Goal: Task Accomplishment & Management: Use online tool/utility

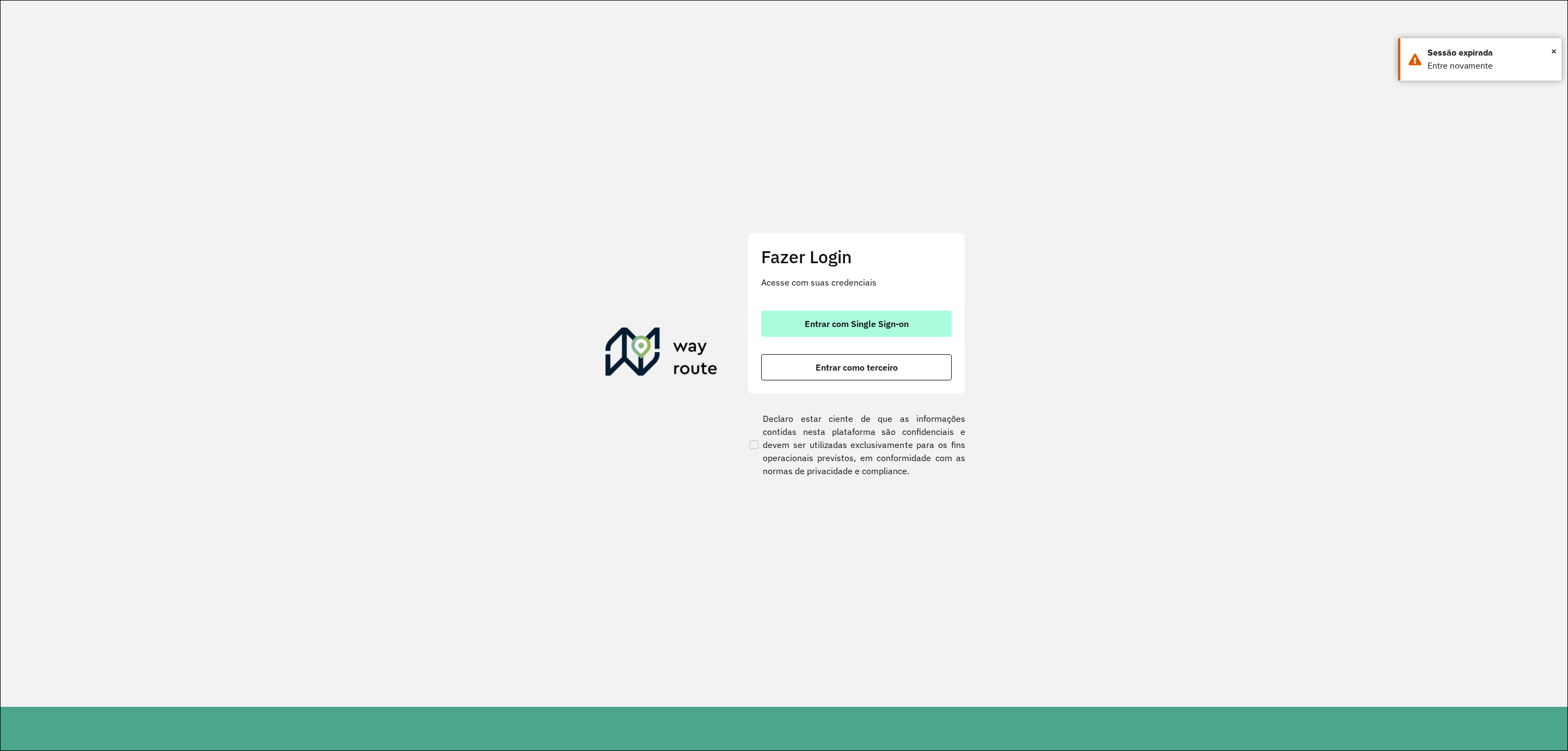
click at [866, 323] on span "Entrar com Single Sign-on" at bounding box center [857, 323] width 104 height 9
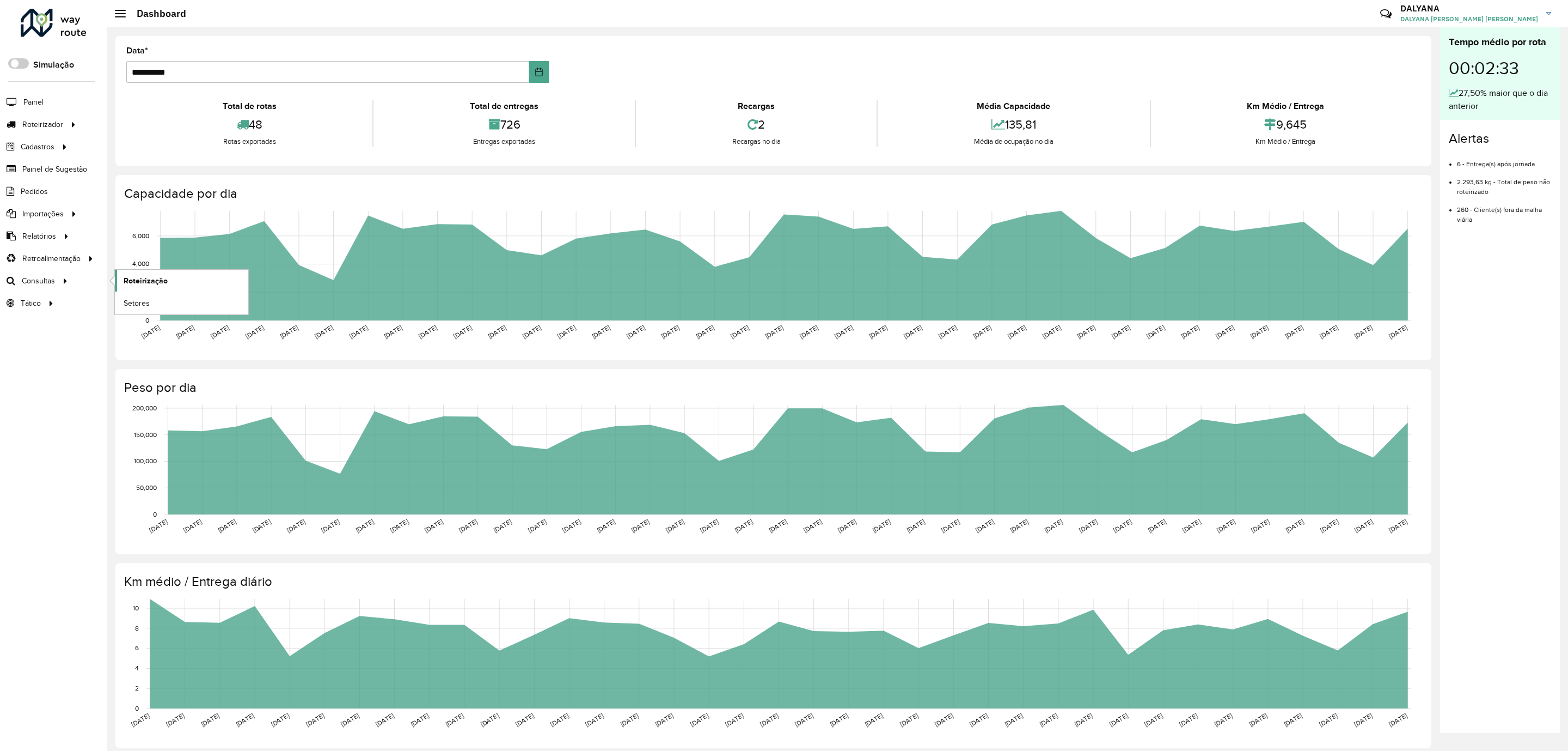
click at [153, 280] on span "Roteirização" at bounding box center [145, 281] width 44 height 11
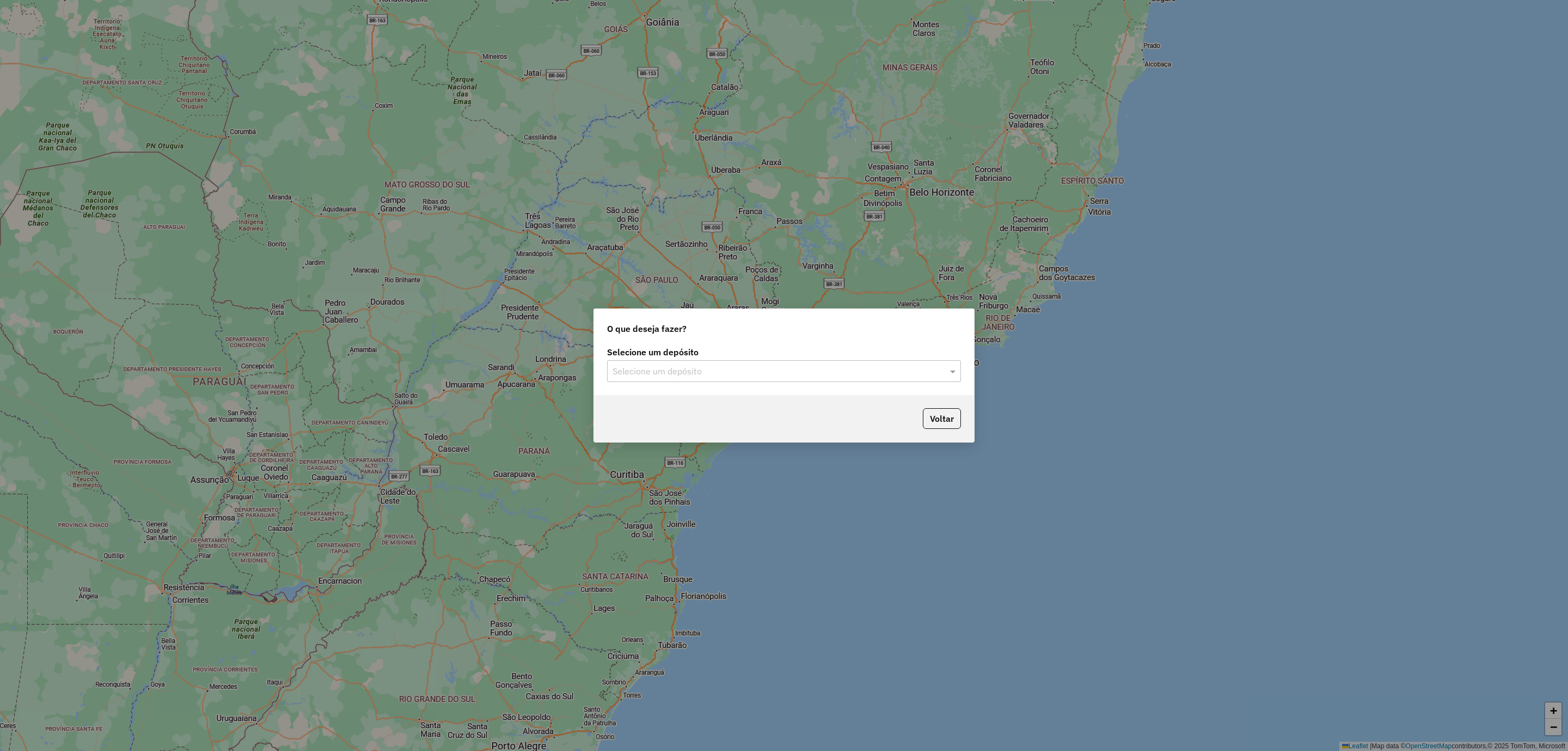
click at [752, 373] on input "text" at bounding box center [773, 371] width 321 height 13
click at [680, 405] on div "CDD [DATE] Novo" at bounding box center [784, 403] width 353 height 19
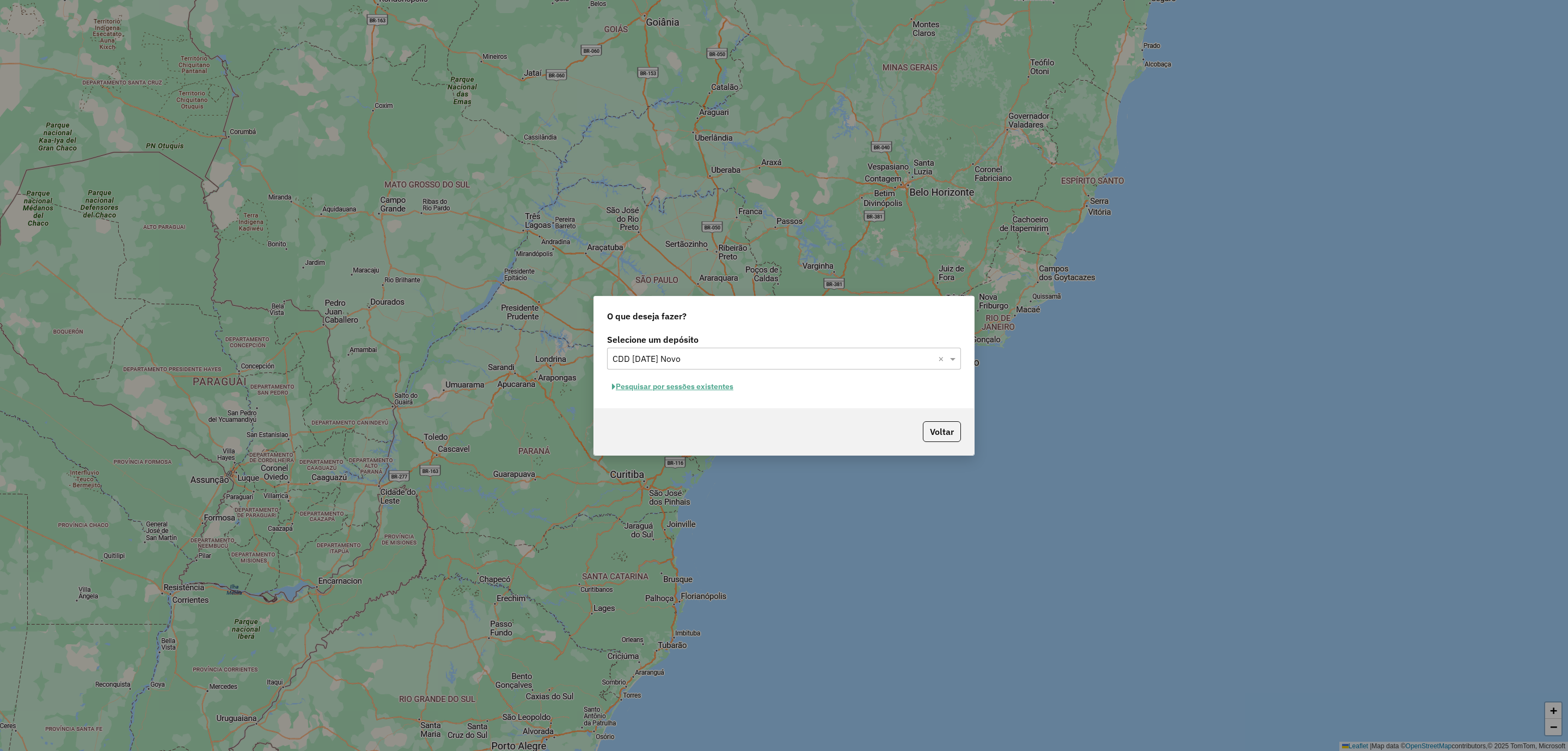
click at [807, 360] on input "text" at bounding box center [773, 359] width 321 height 13
click at [631, 389] on span "CDD [DATE] Novo" at bounding box center [647, 389] width 69 height 9
click at [704, 386] on button "Pesquisar por sessões existentes" at bounding box center [673, 386] width 131 height 17
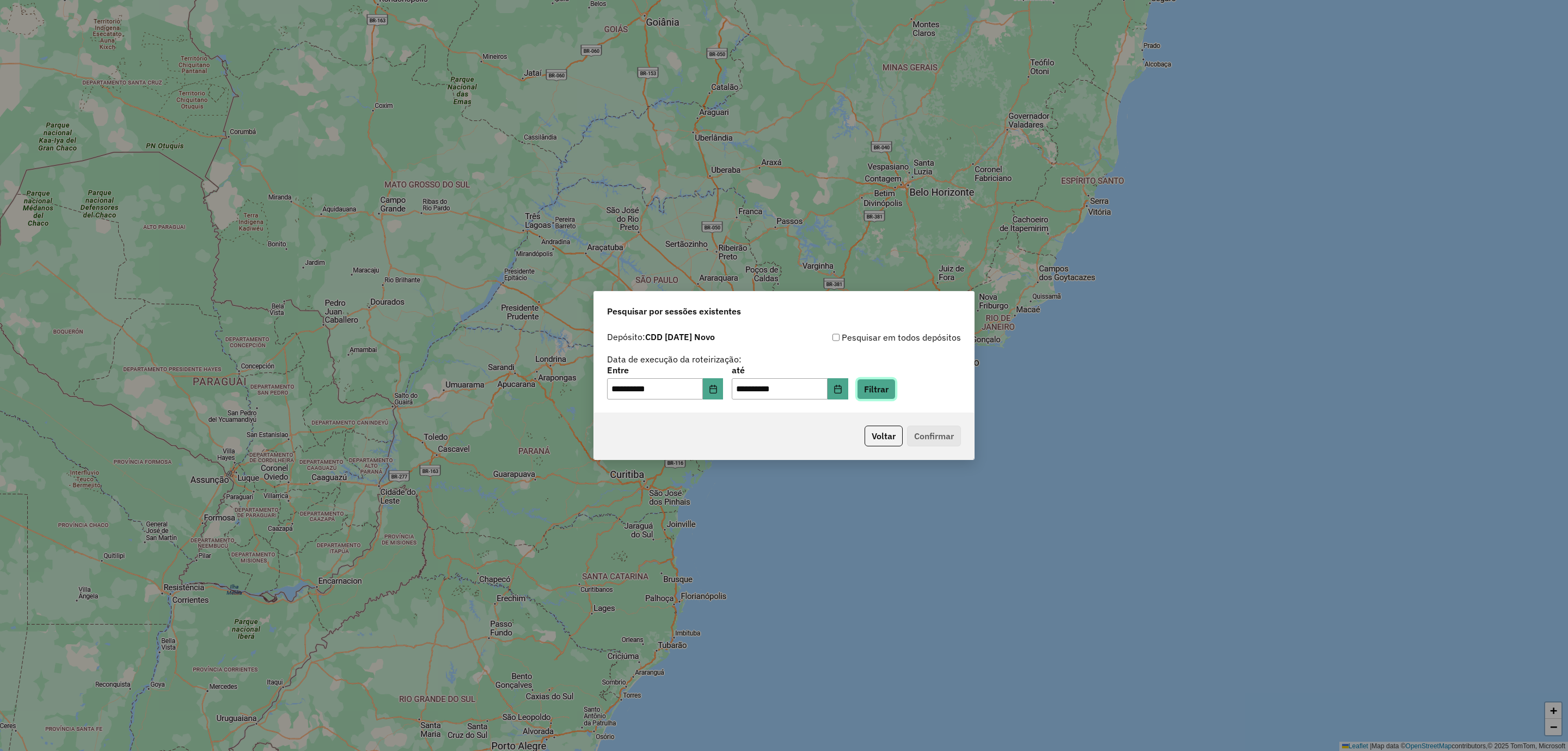
click at [891, 391] on button "Filtrar" at bounding box center [877, 389] width 39 height 21
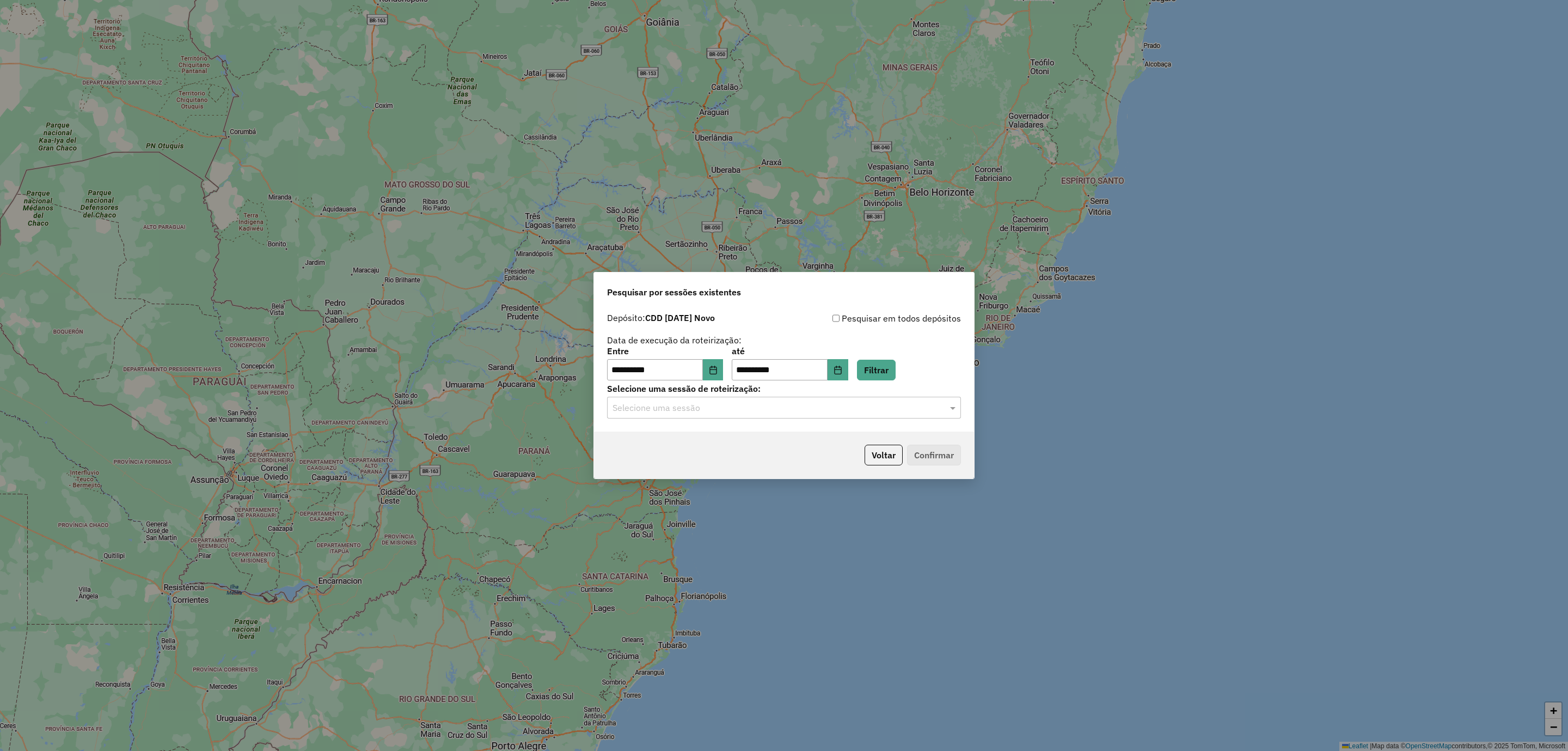
click at [708, 414] on input "text" at bounding box center [773, 408] width 321 height 13
click at [699, 455] on span "1228480 - 12/08/2025 19:27" at bounding box center [656, 458] width 87 height 9
click at [935, 455] on button "Confirmar" at bounding box center [934, 454] width 54 height 21
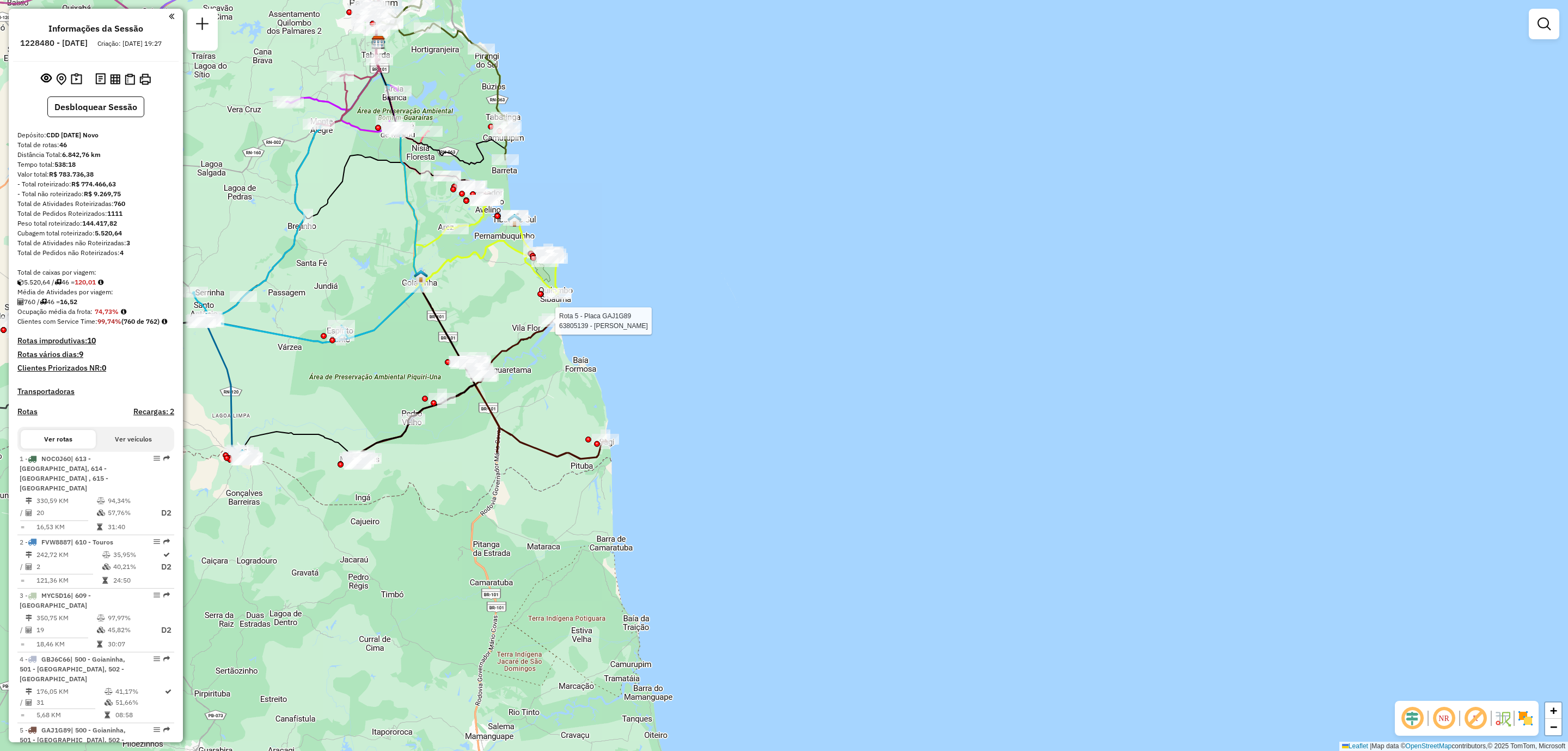
select select "**********"
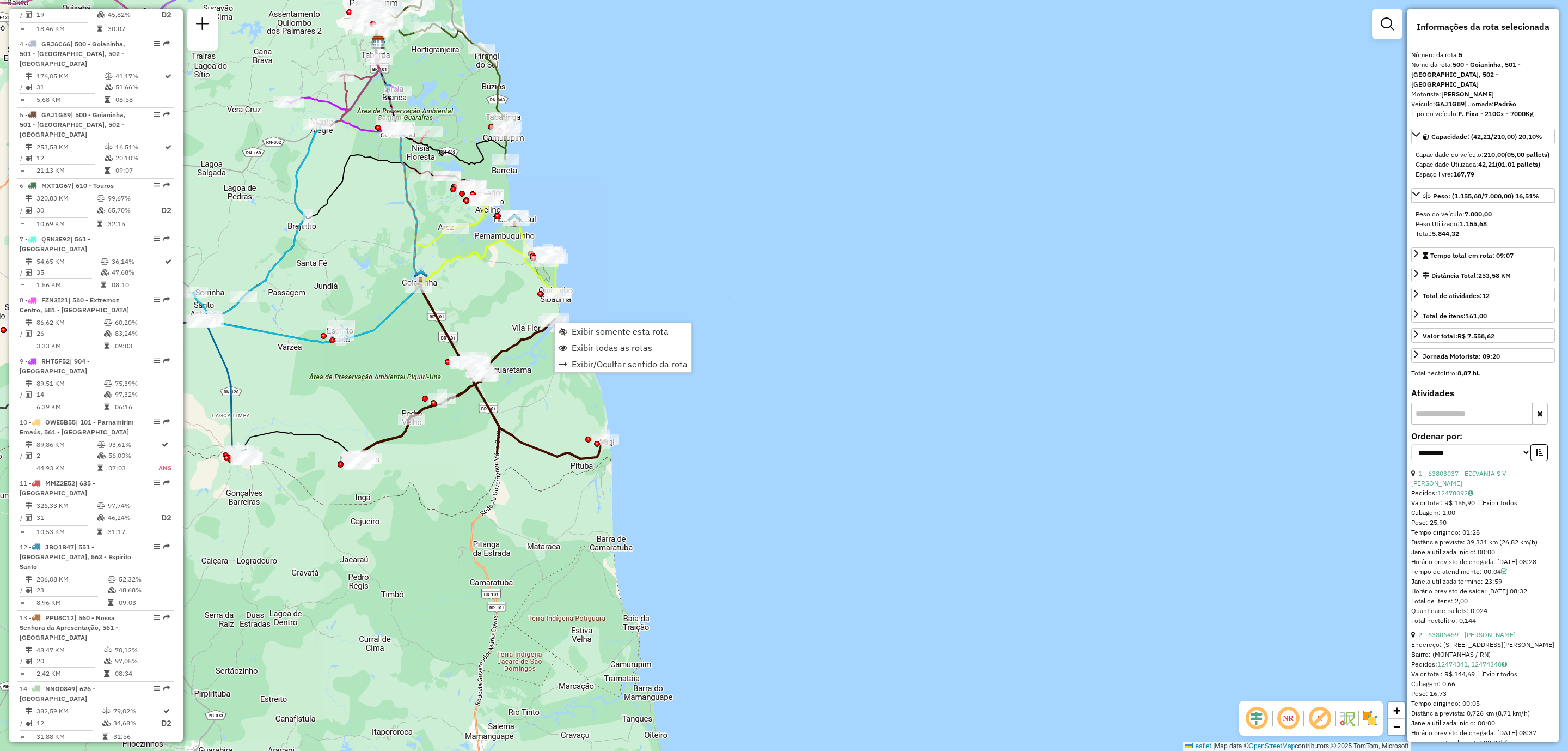
scroll to position [725, 0]
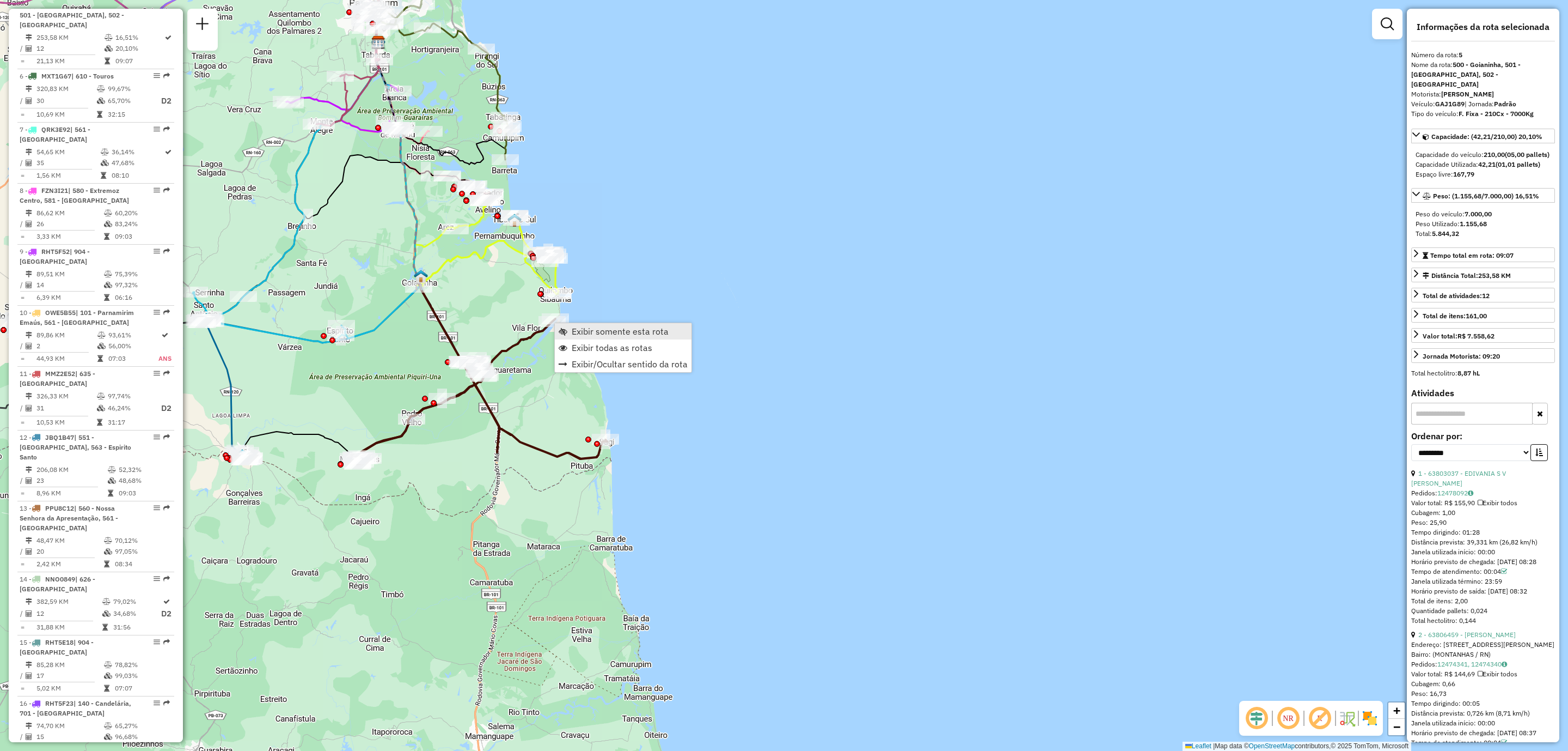
click at [654, 327] on span "Exibir somente esta rota" at bounding box center [620, 331] width 97 height 9
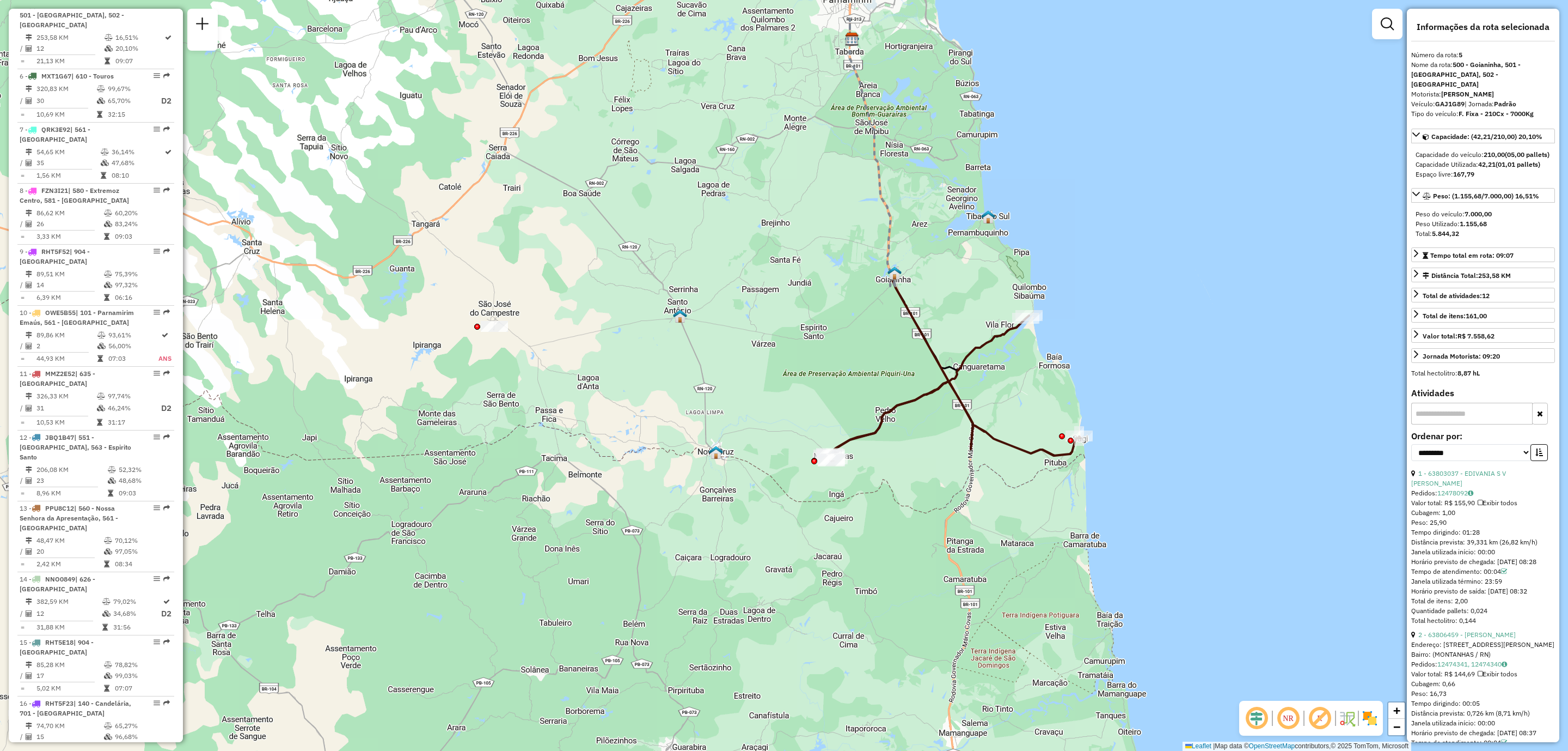
drag, startPoint x: 1077, startPoint y: 498, endPoint x: 1020, endPoint y: 510, distance: 58.2
click at [1020, 510] on div "Janela de atendimento Grade de atendimento Capacidade Transportadoras Veículos …" at bounding box center [784, 375] width 1568 height 751
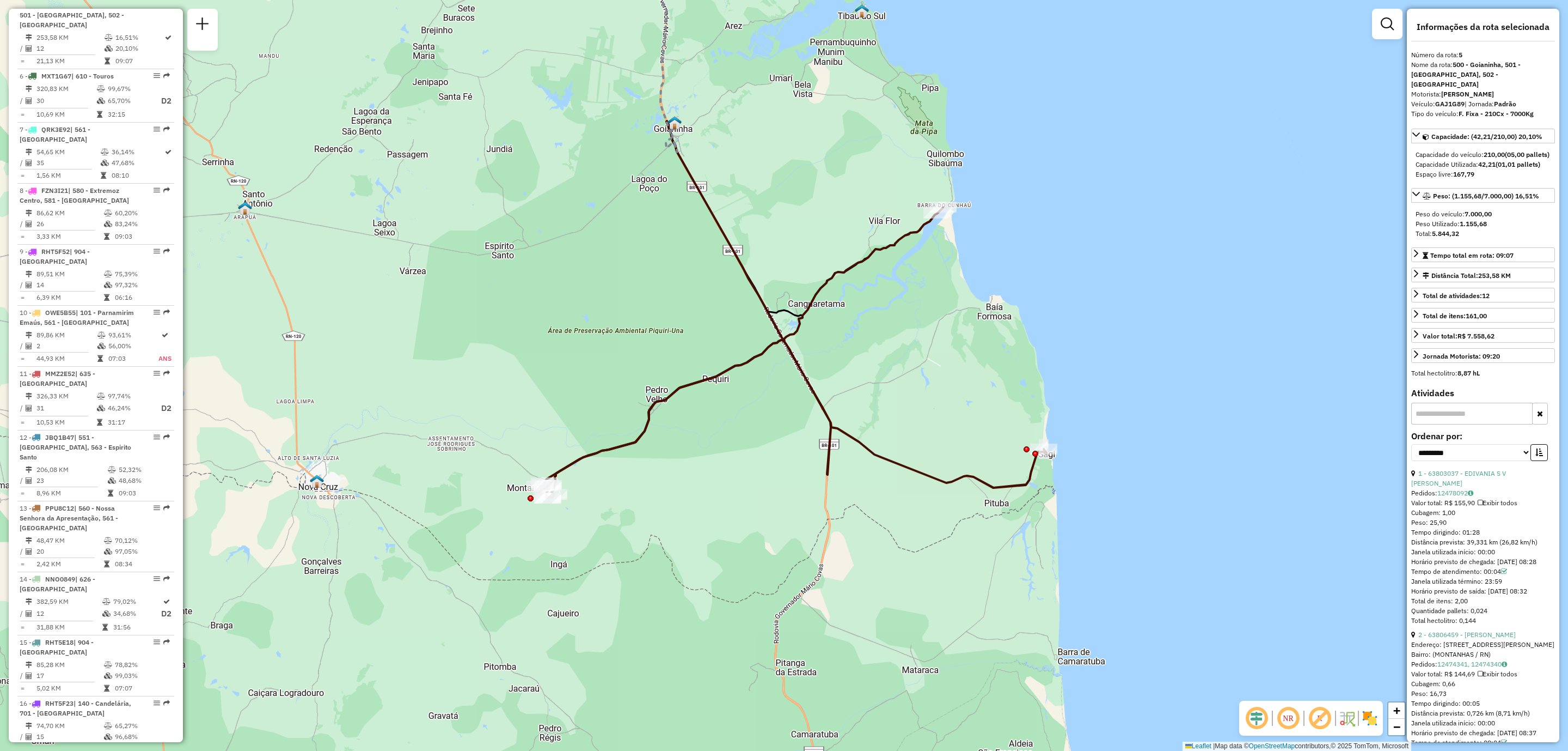
drag, startPoint x: 567, startPoint y: 325, endPoint x: 835, endPoint y: 357, distance: 269.9
click at [835, 357] on div "Janela de atendimento Grade de atendimento Capacidade Transportadoras Veículos …" at bounding box center [784, 375] width 1568 height 751
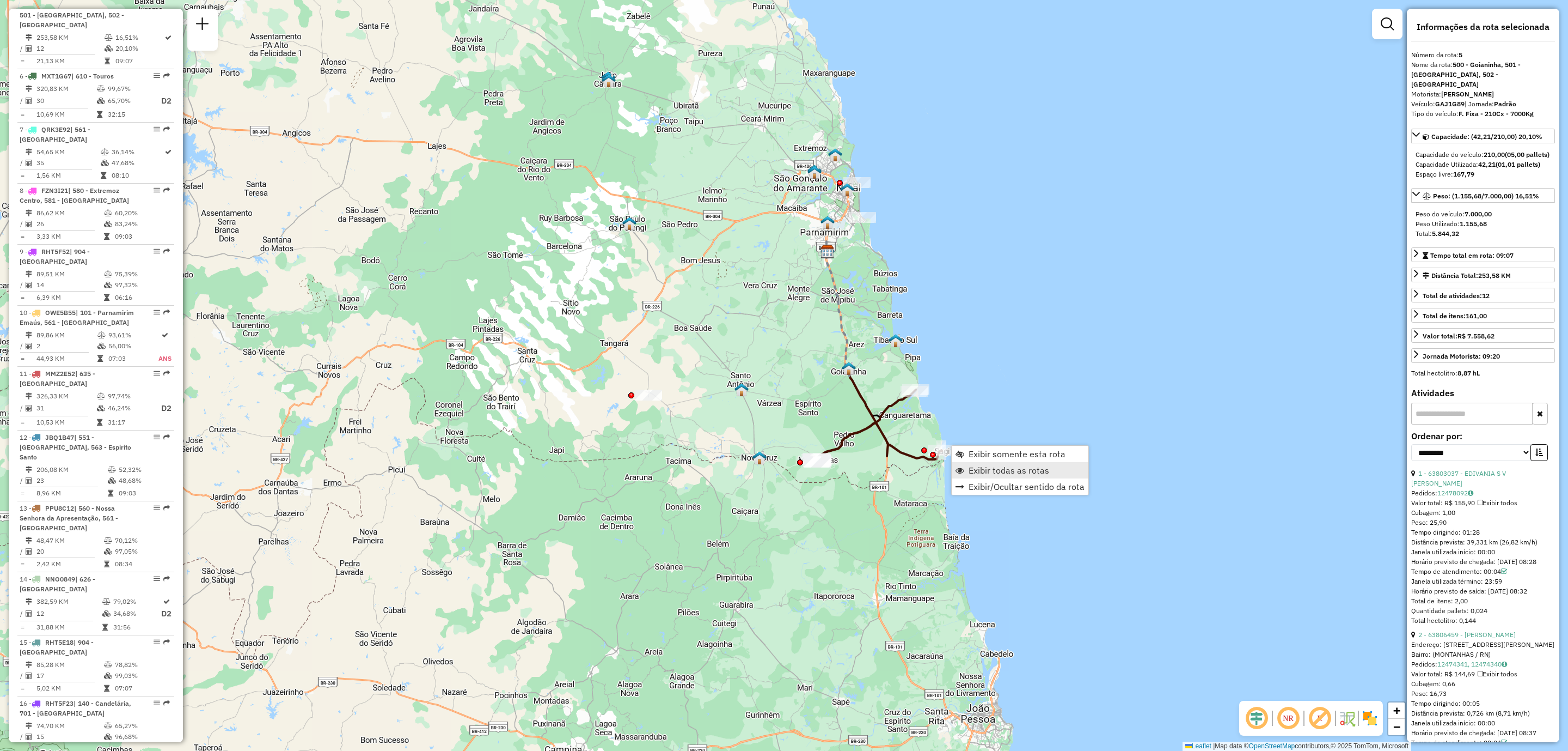
click at [994, 469] on span "Exibir todas as rotas" at bounding box center [1009, 470] width 80 height 9
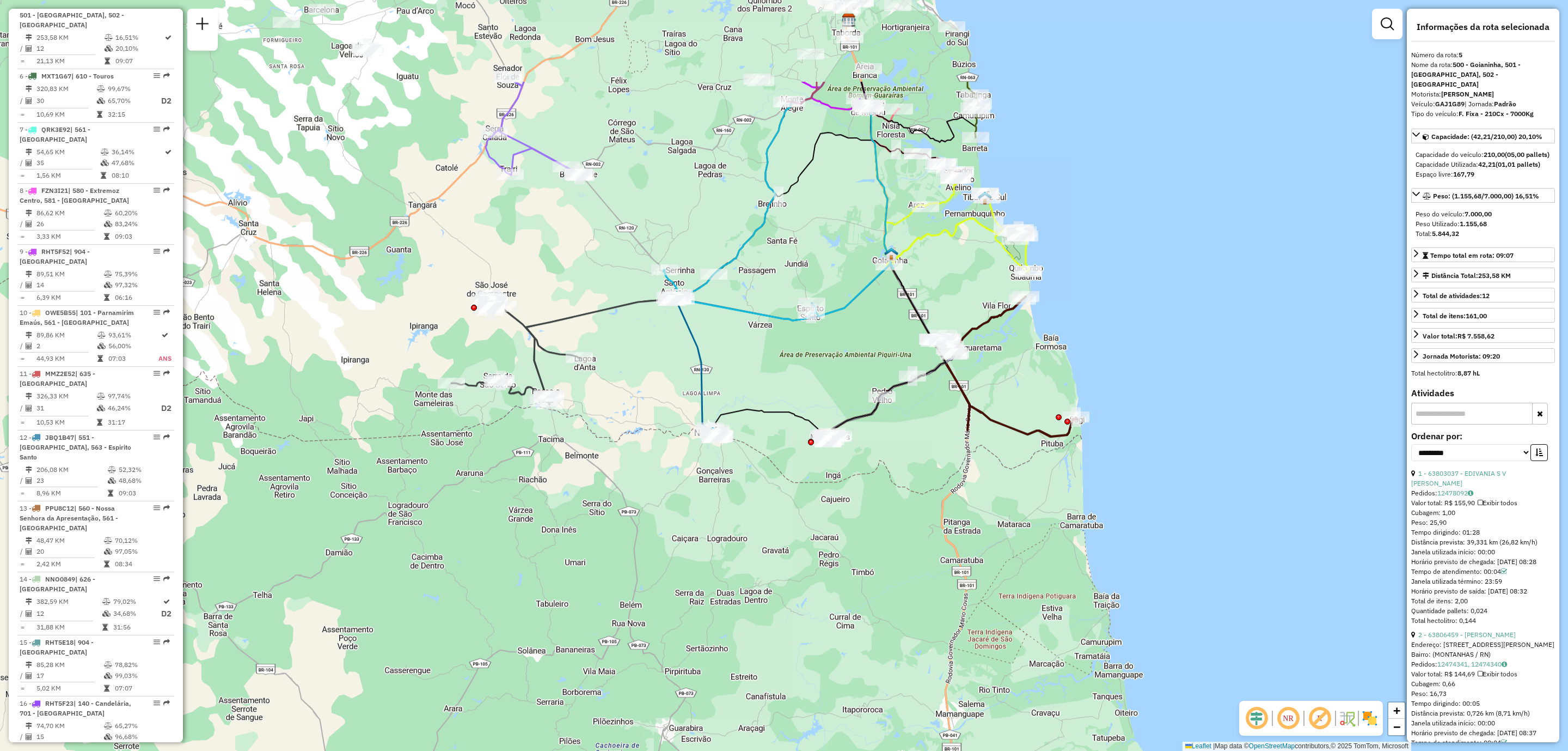
drag, startPoint x: 775, startPoint y: 370, endPoint x: 806, endPoint y: 521, distance: 154.1
click at [806, 521] on div "Janela de atendimento Grade de atendimento Capacidade Transportadoras Veículos …" at bounding box center [784, 375] width 1568 height 751
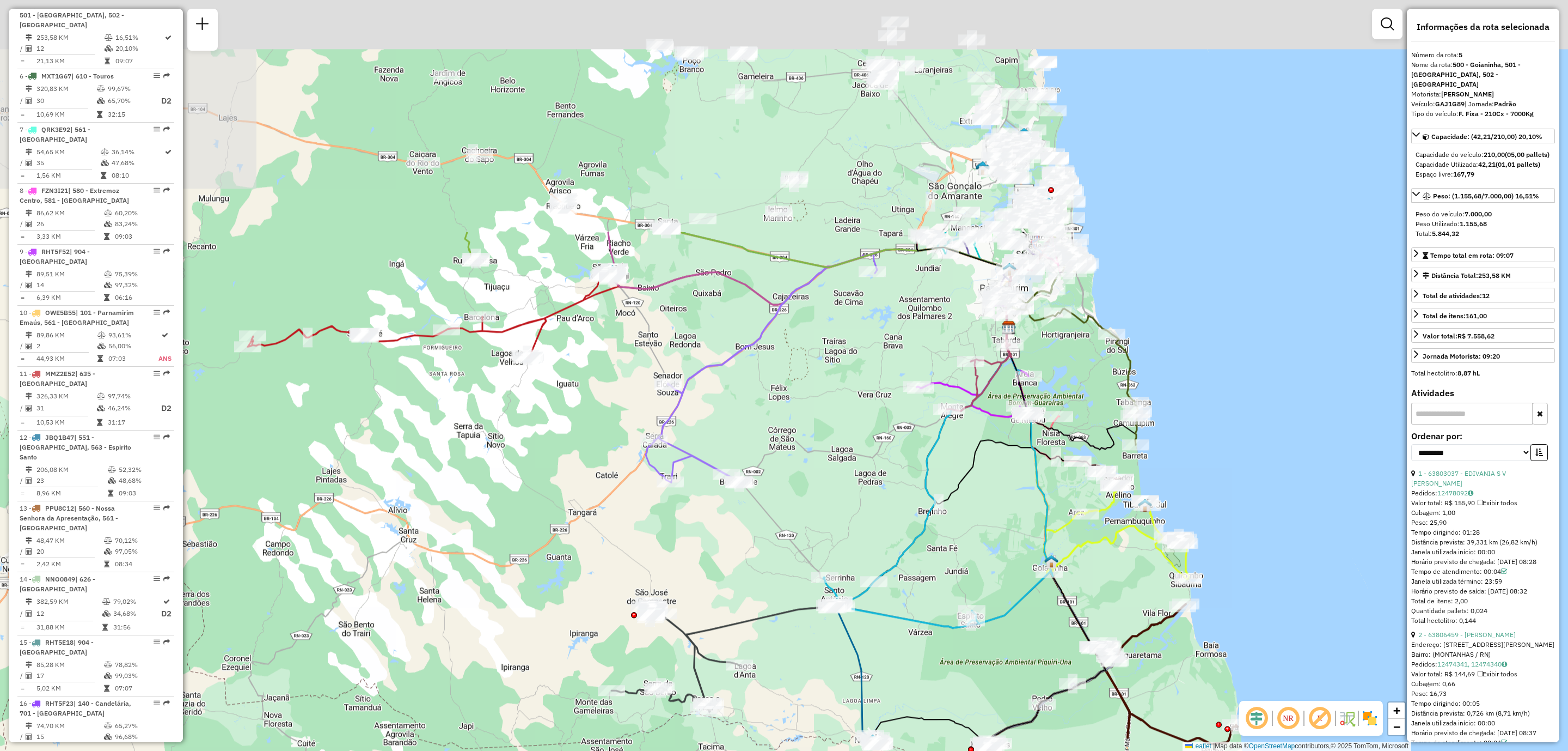
drag, startPoint x: 325, startPoint y: 177, endPoint x: 485, endPoint y: 486, distance: 348.0
click at [485, 486] on div "Janela de atendimento Grade de atendimento Capacidade Transportadoras Veículos …" at bounding box center [784, 375] width 1568 height 751
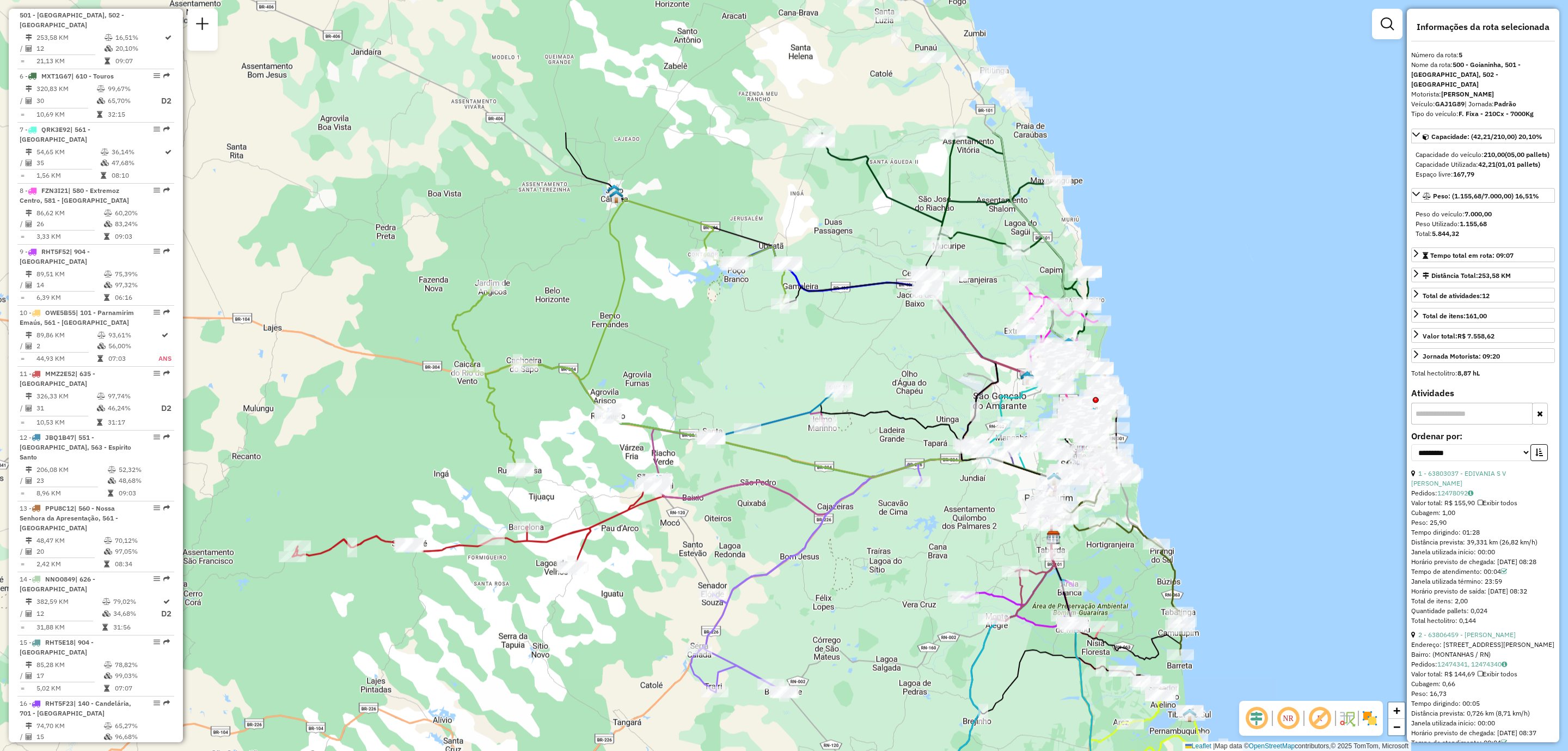
drag, startPoint x: 537, startPoint y: 250, endPoint x: 580, endPoint y: 458, distance: 212.4
click at [580, 458] on div "Janela de atendimento Grade de atendimento Capacidade Transportadoras Veículos …" at bounding box center [784, 375] width 1568 height 751
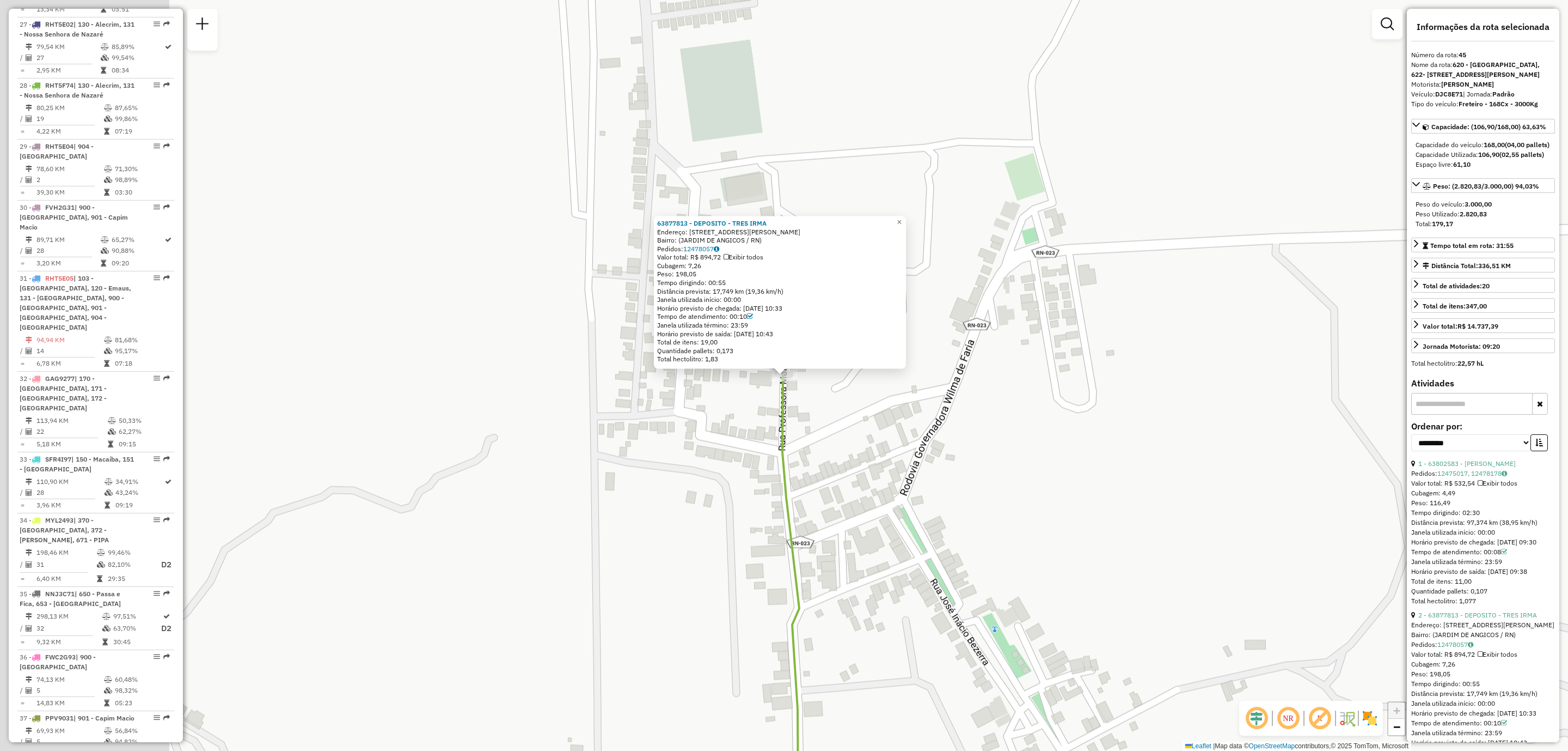
scroll to position [2903, 0]
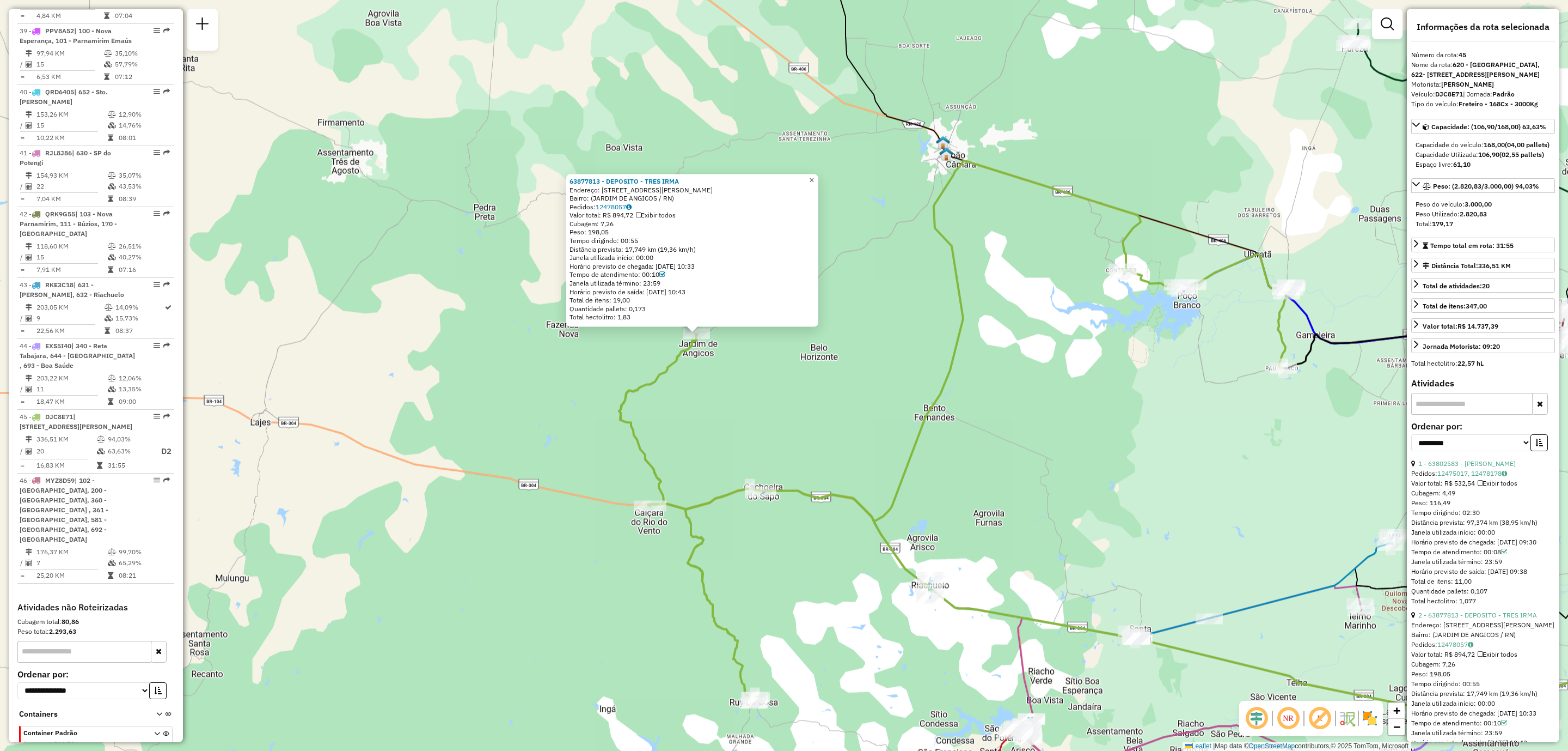
click at [815, 178] on link "×" at bounding box center [812, 180] width 13 height 13
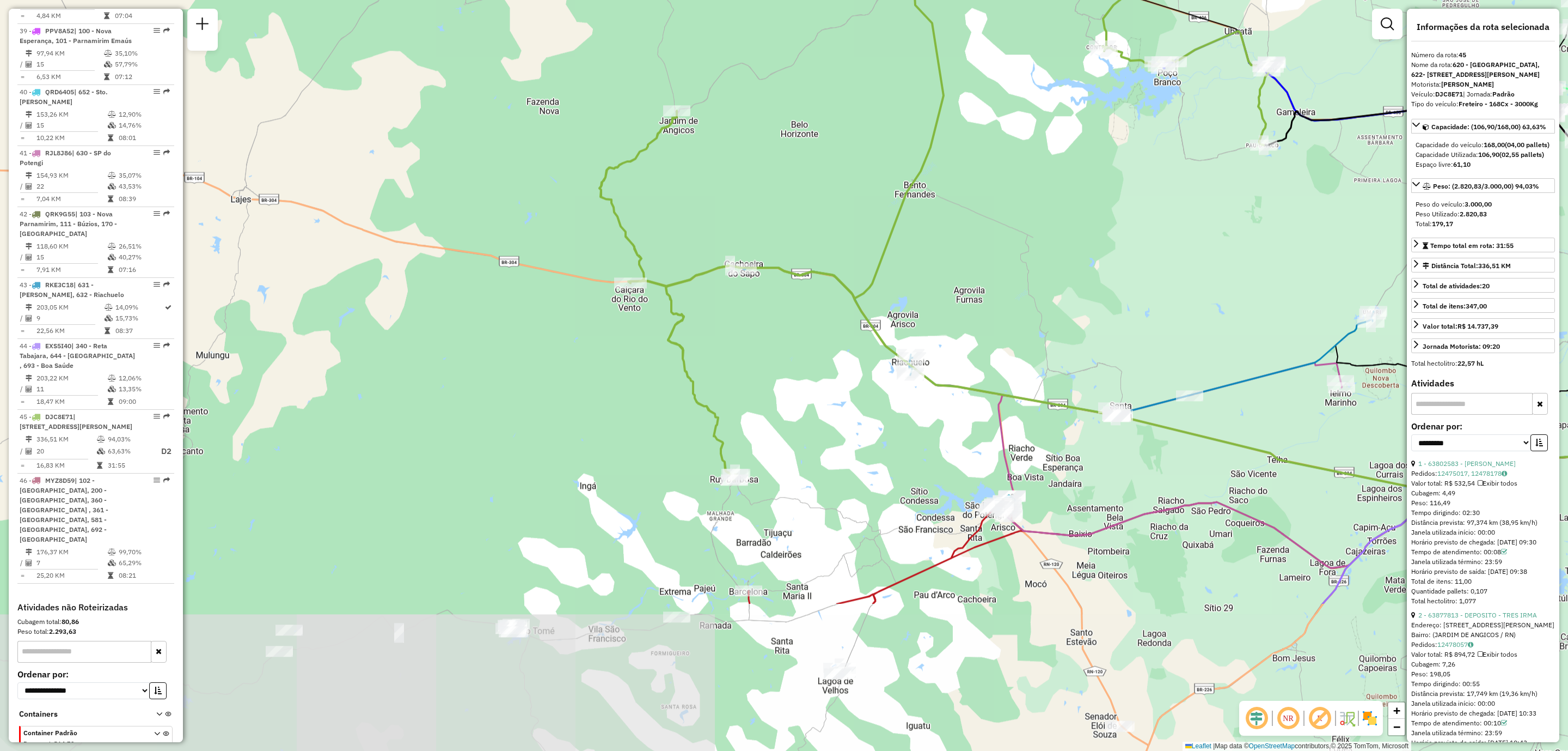
drag, startPoint x: 835, startPoint y: 631, endPoint x: 820, endPoint y: 466, distance: 165.7
click at [820, 466] on div "Janela de atendimento Grade de atendimento Capacidade Transportadoras Veículos …" at bounding box center [784, 375] width 1568 height 751
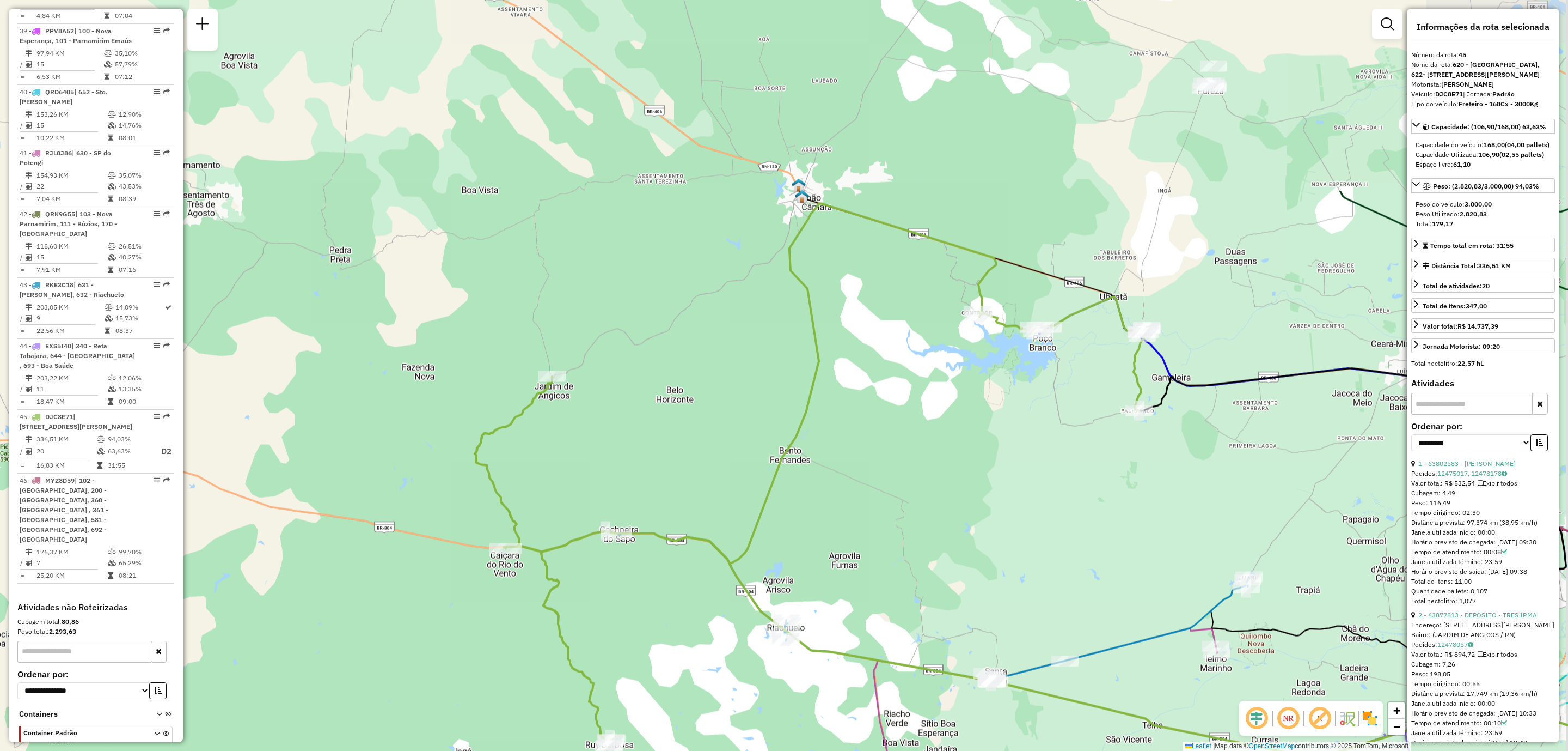
drag, startPoint x: 1088, startPoint y: 126, endPoint x: 962, endPoint y: 390, distance: 292.5
click at [962, 390] on div "Janela de atendimento Grade de atendimento Capacidade Transportadoras Veículos …" at bounding box center [784, 375] width 1568 height 751
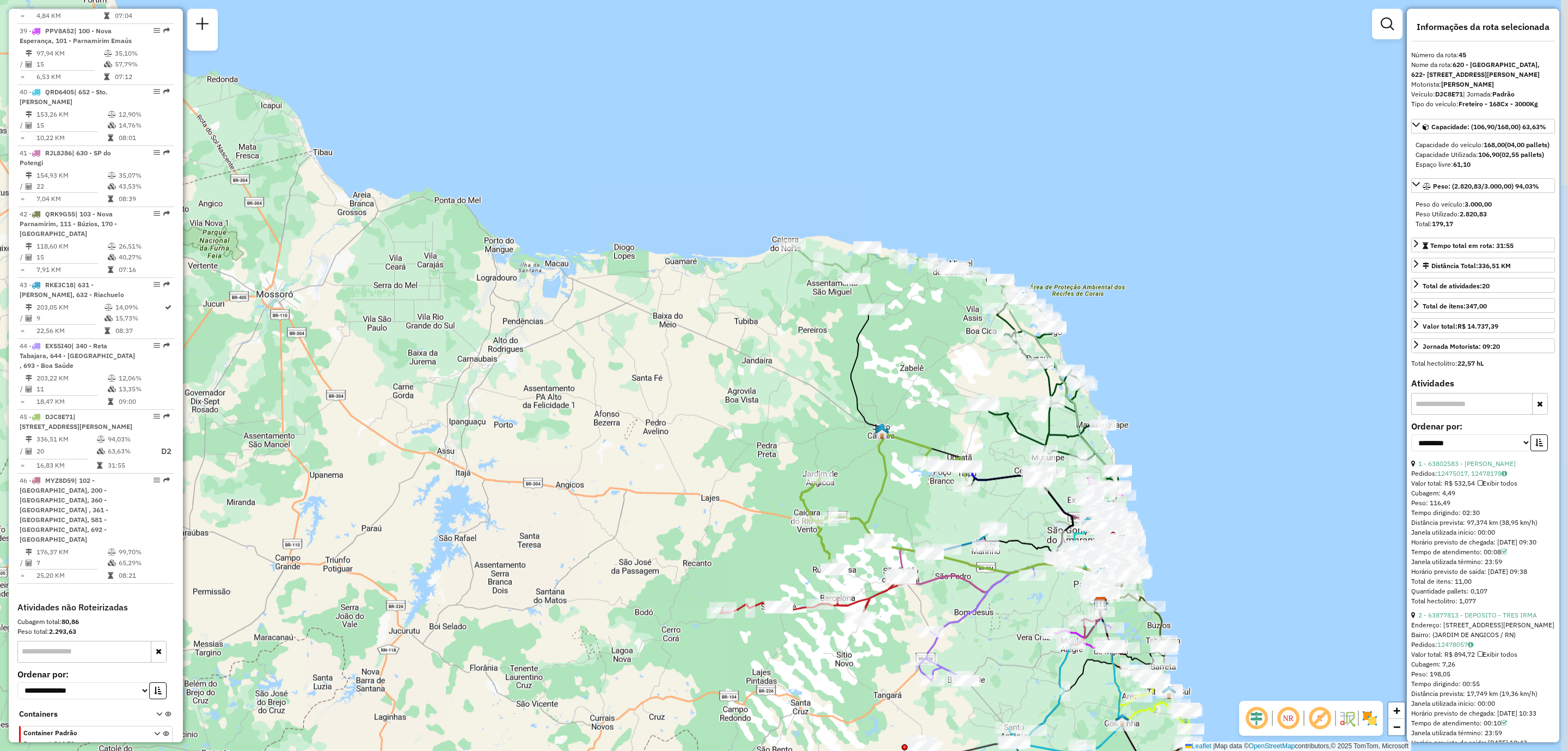
drag, startPoint x: 1178, startPoint y: 118, endPoint x: 943, endPoint y: 344, distance: 326.0
click at [943, 344] on div "Janela de atendimento Grade de atendimento Capacidade Transportadoras Veículos …" at bounding box center [784, 375] width 1568 height 751
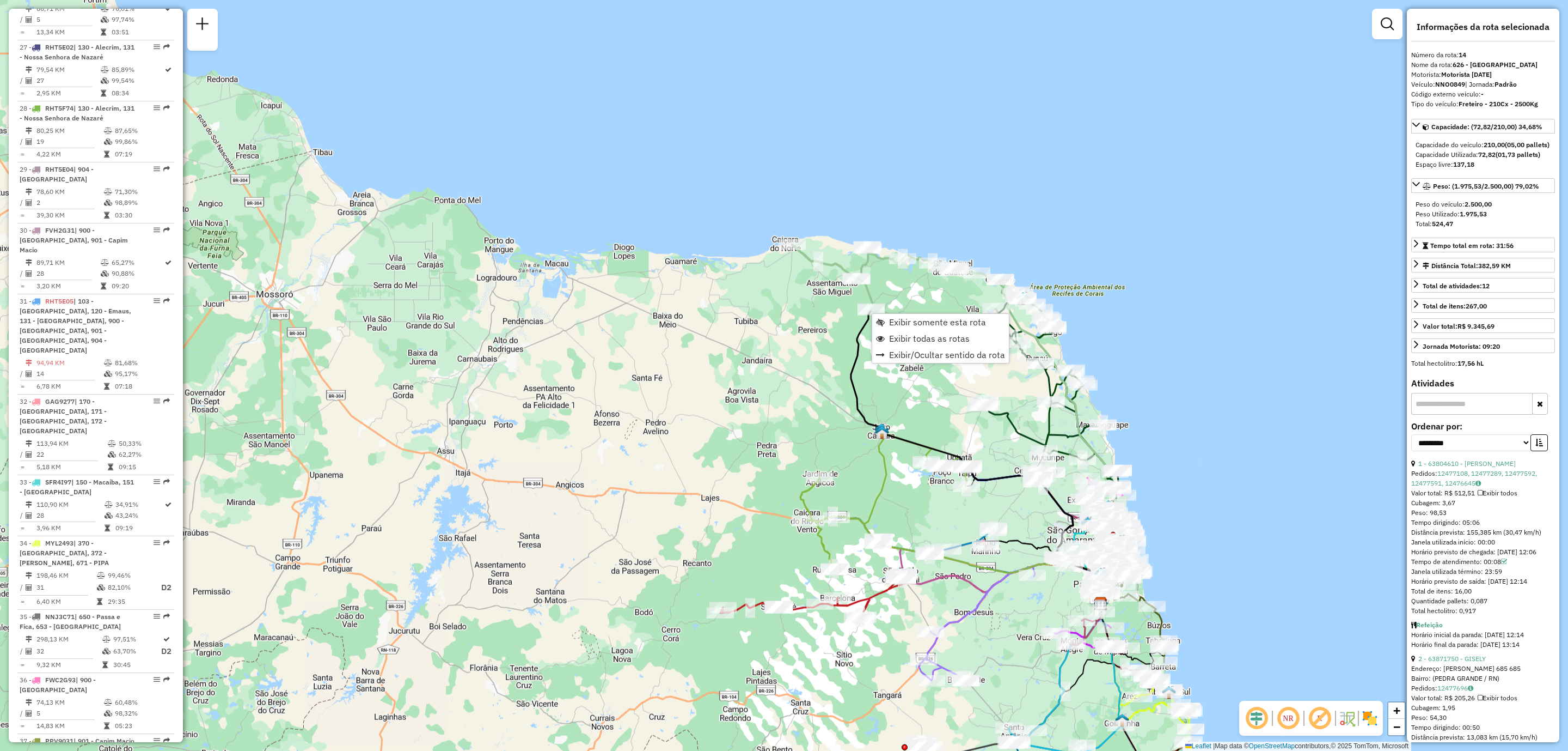
scroll to position [1260, 0]
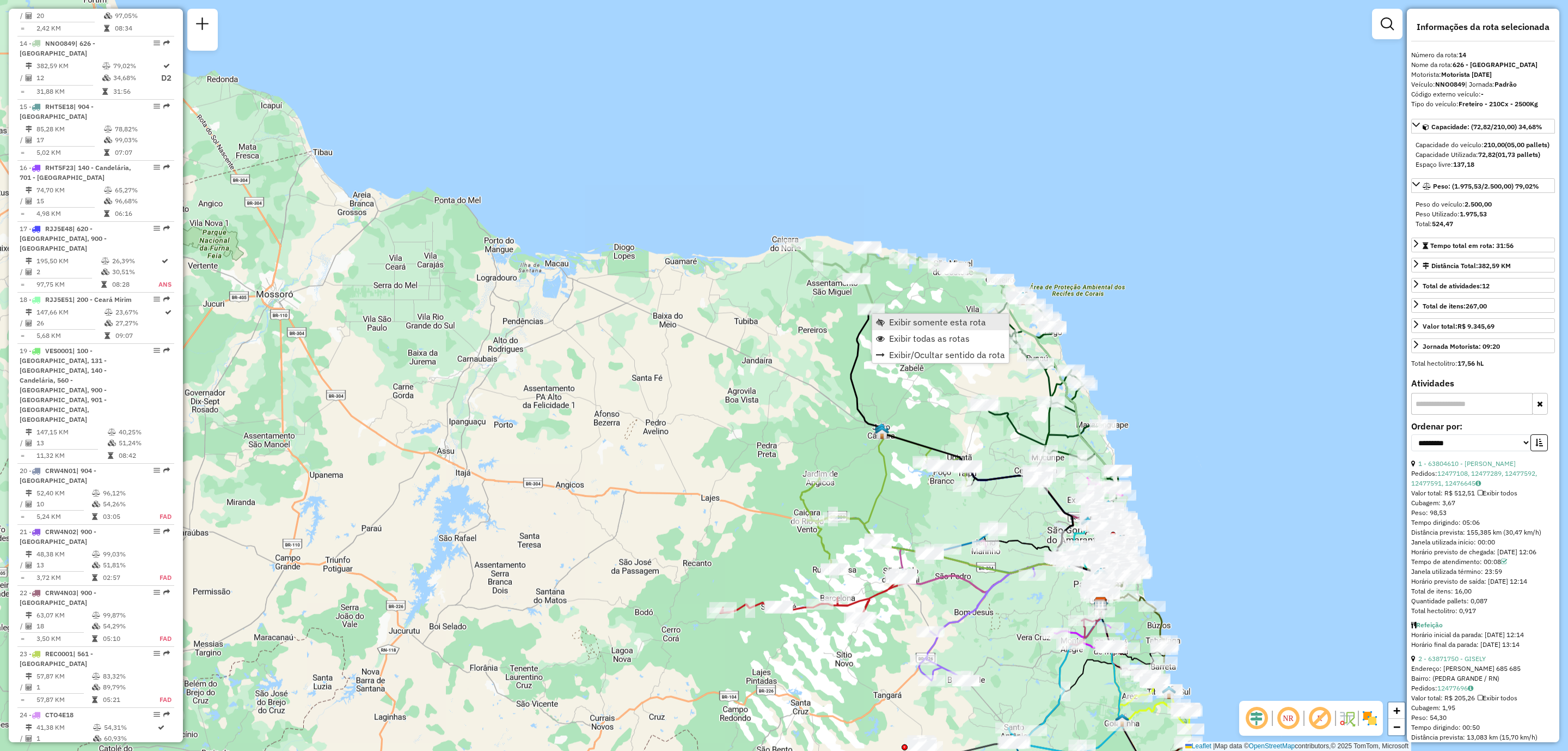
click at [935, 326] on span "Exibir somente esta rota" at bounding box center [937, 322] width 97 height 9
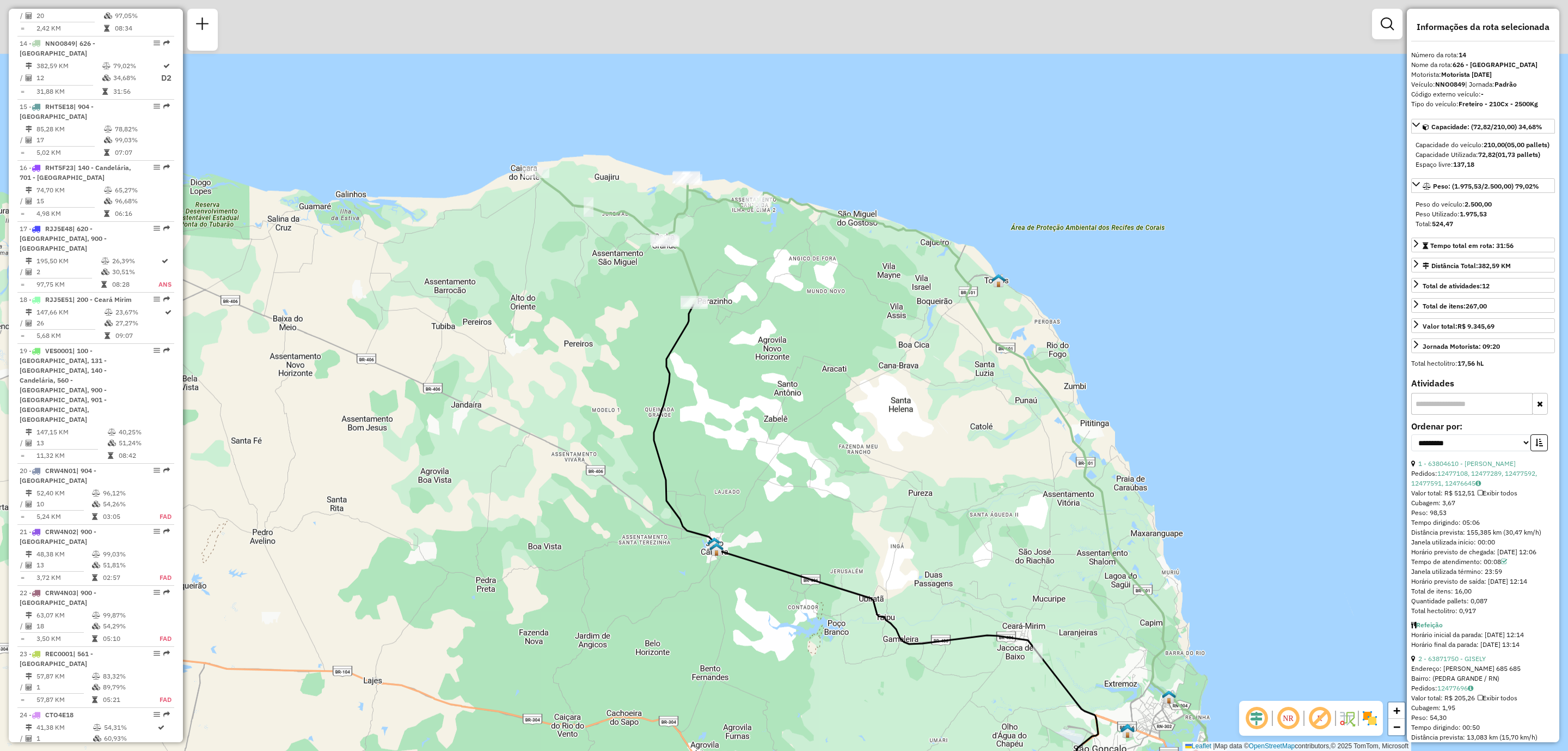
drag, startPoint x: 755, startPoint y: 167, endPoint x: 842, endPoint y: 332, distance: 186.5
click at [842, 332] on div "Janela de atendimento Grade de atendimento Capacidade Transportadoras Veículos …" at bounding box center [784, 375] width 1568 height 751
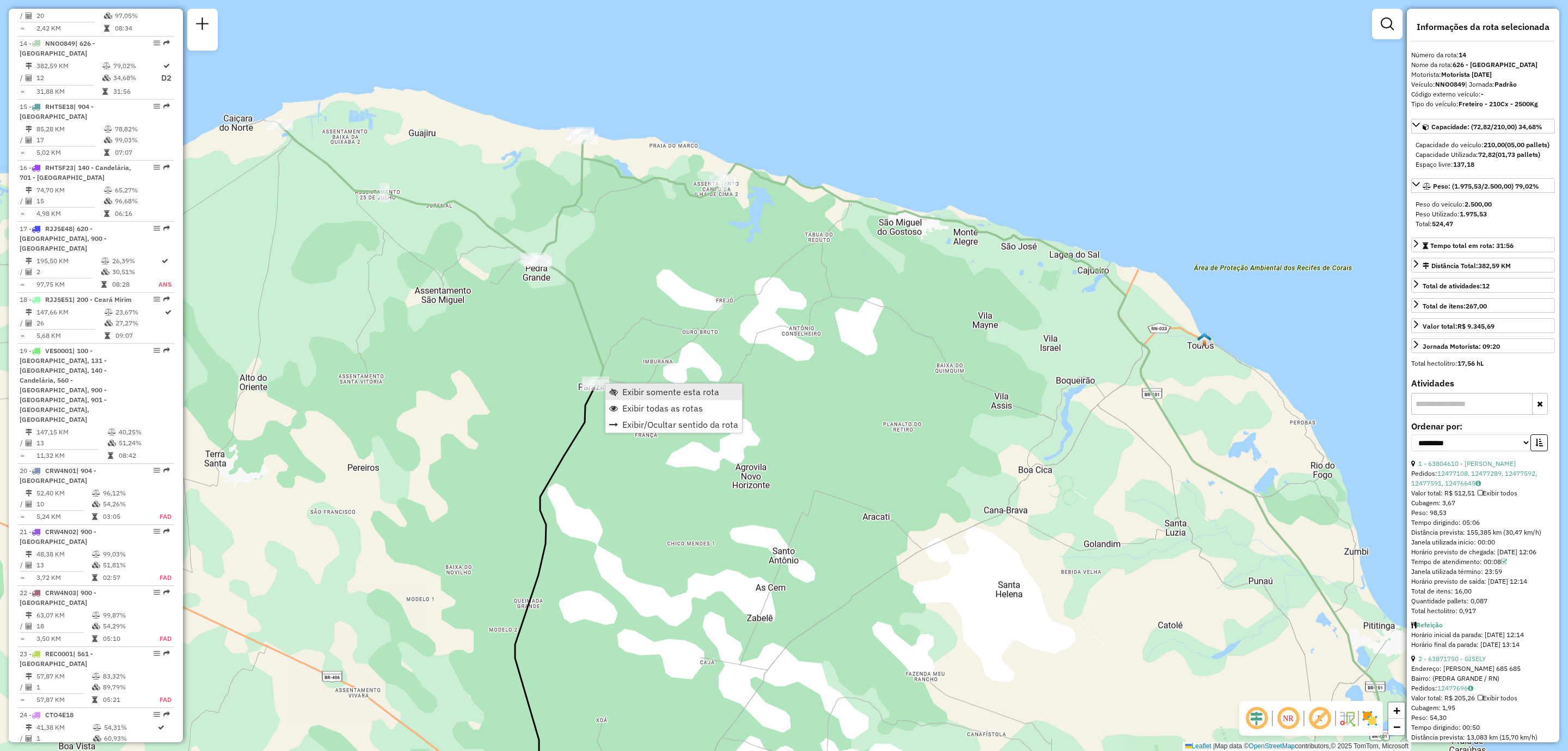
click at [672, 397] on link "Exibir somente esta rota" at bounding box center [673, 391] width 137 height 16
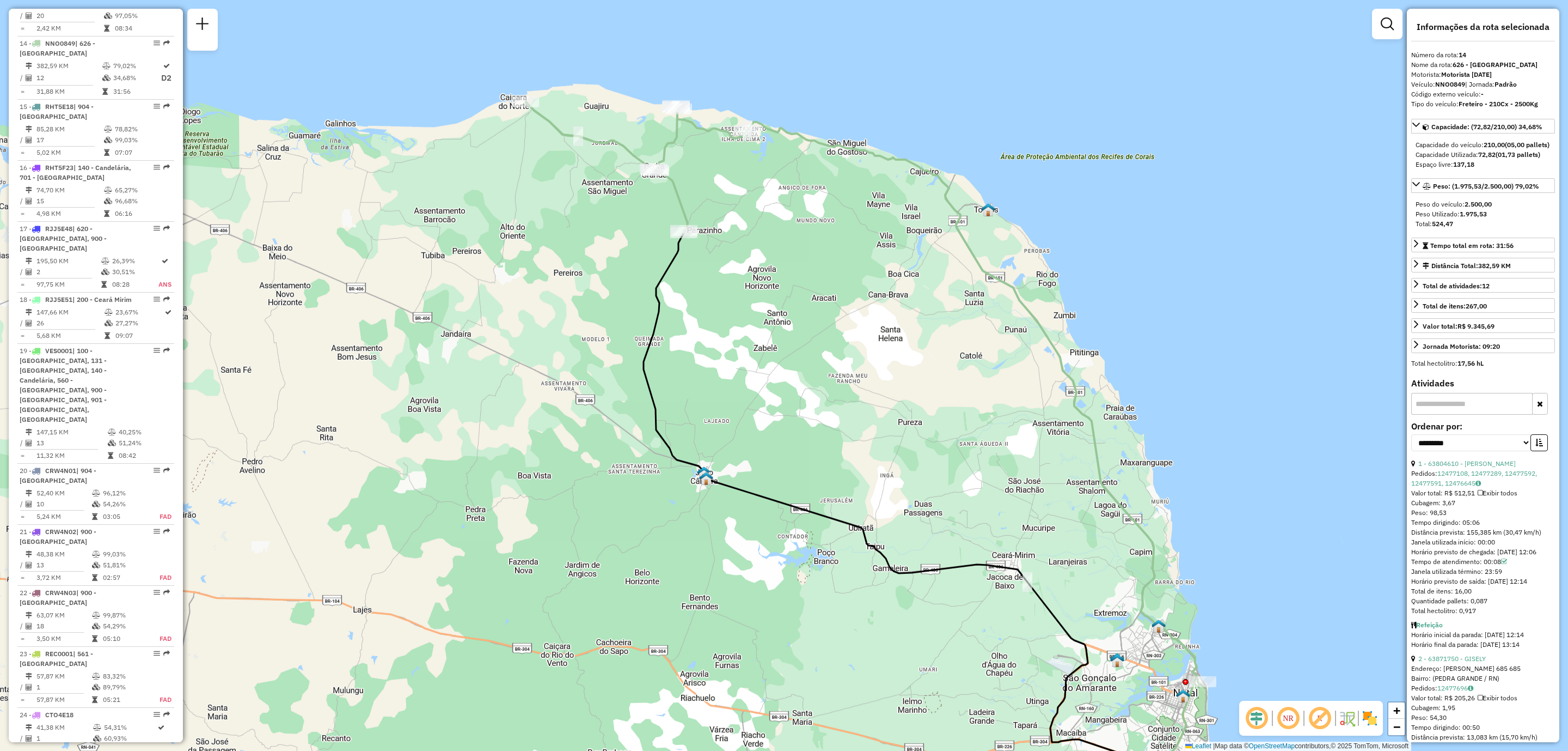
drag, startPoint x: 799, startPoint y: 293, endPoint x: 877, endPoint y: 395, distance: 128.4
click at [877, 395] on div "Janela de atendimento Grade de atendimento Capacidade Transportadoras Veículos …" at bounding box center [784, 375] width 1568 height 751
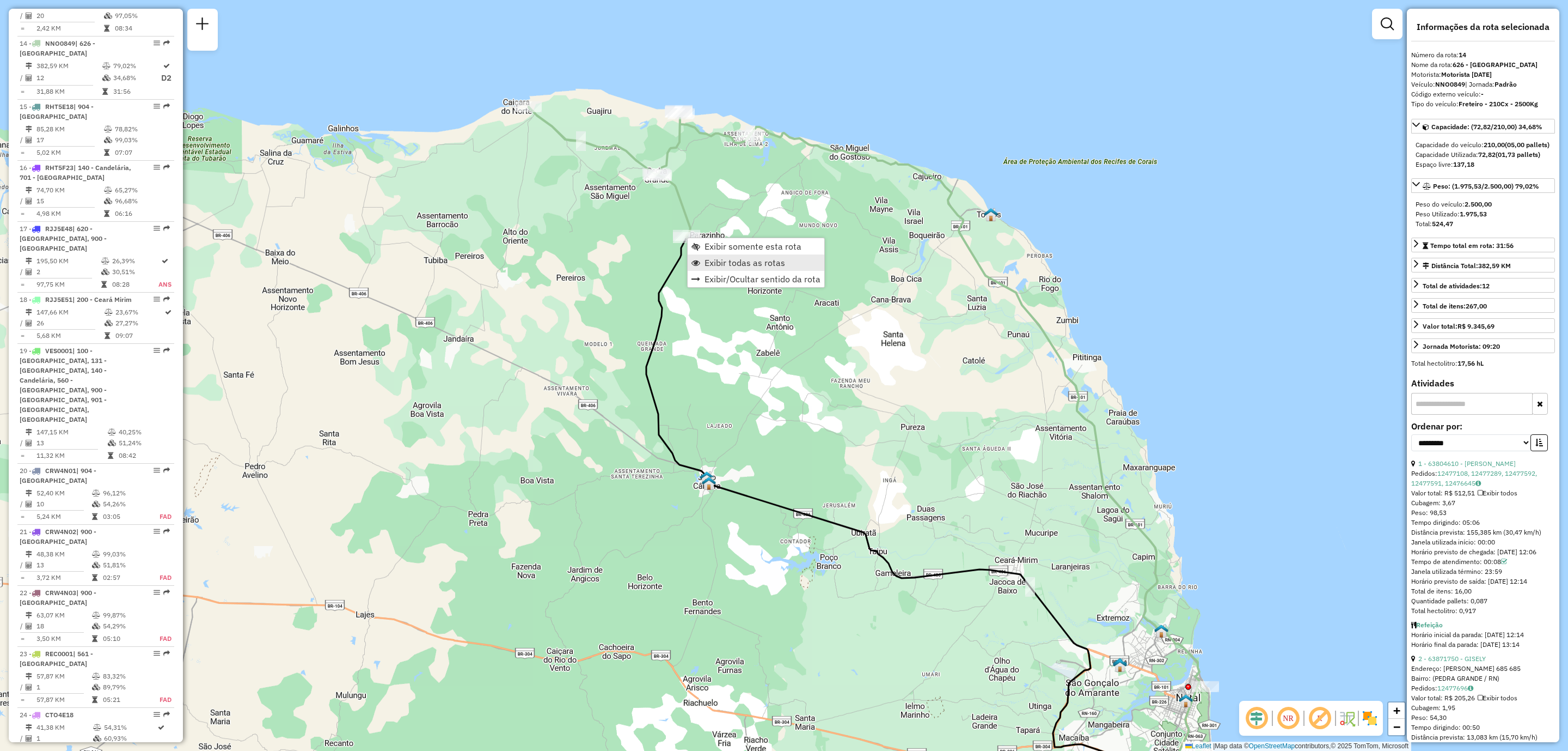
click at [753, 260] on span "Exibir todas as rotas" at bounding box center [744, 263] width 80 height 9
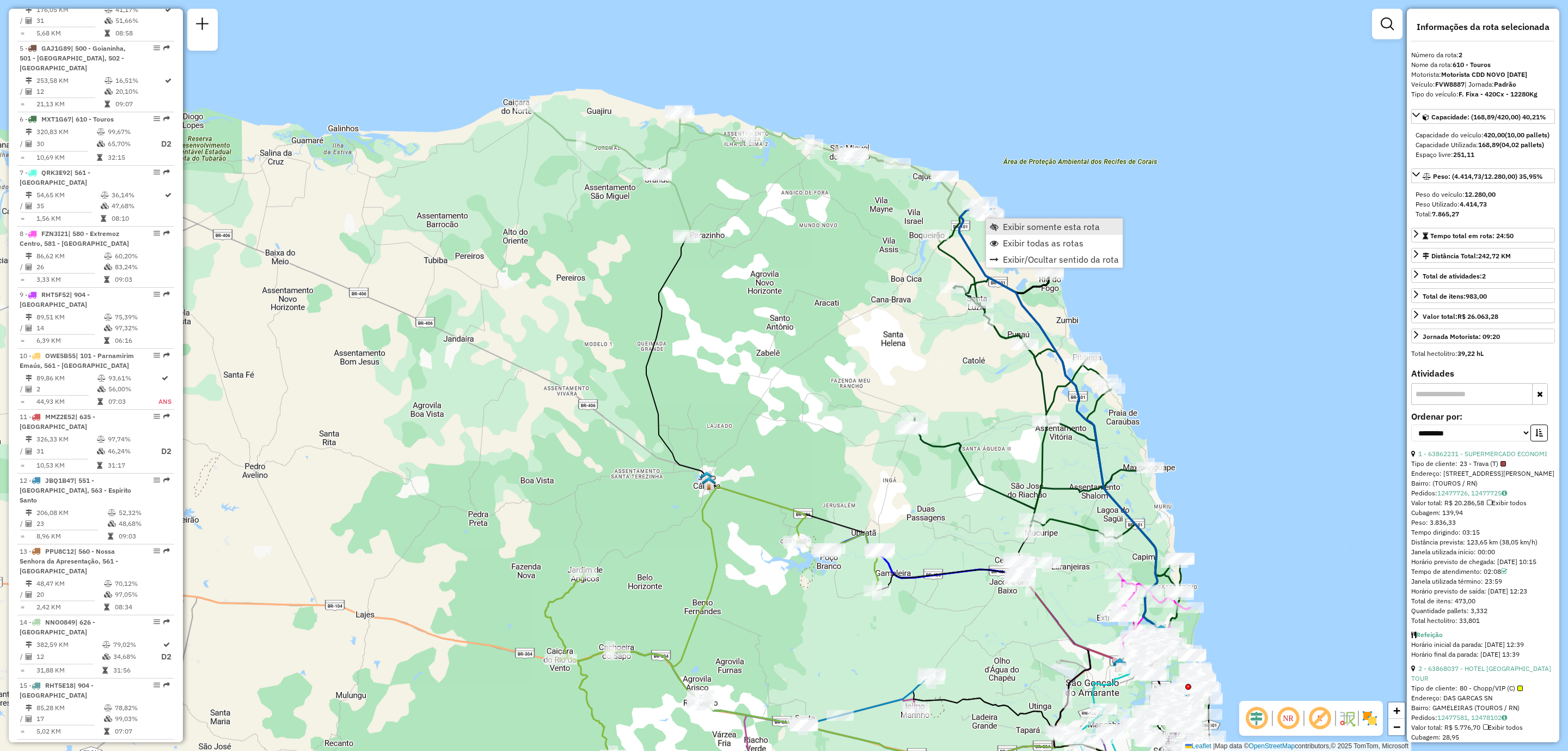
scroll to position [536, 0]
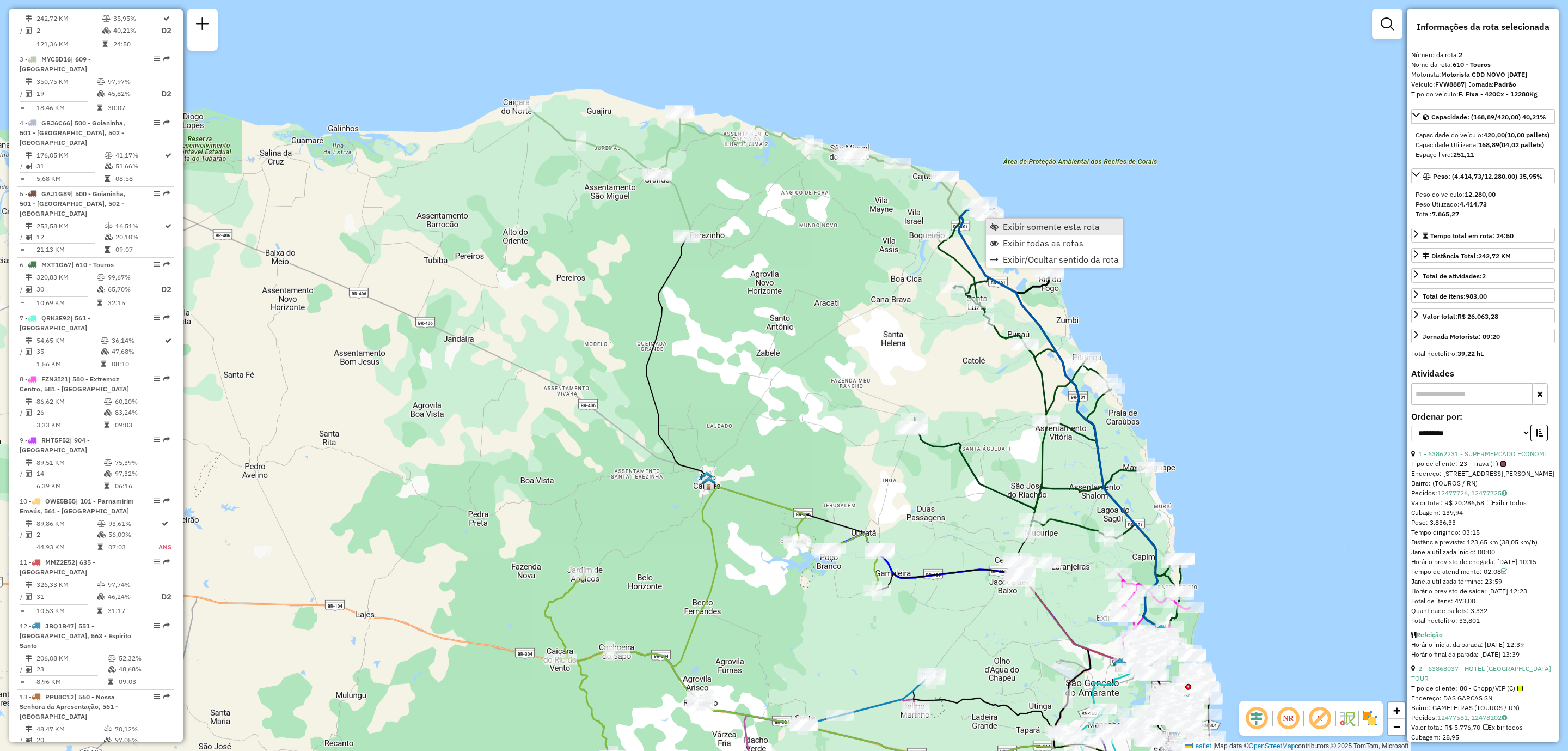
click at [1049, 227] on span "Exibir somente esta rota" at bounding box center [1051, 227] width 97 height 9
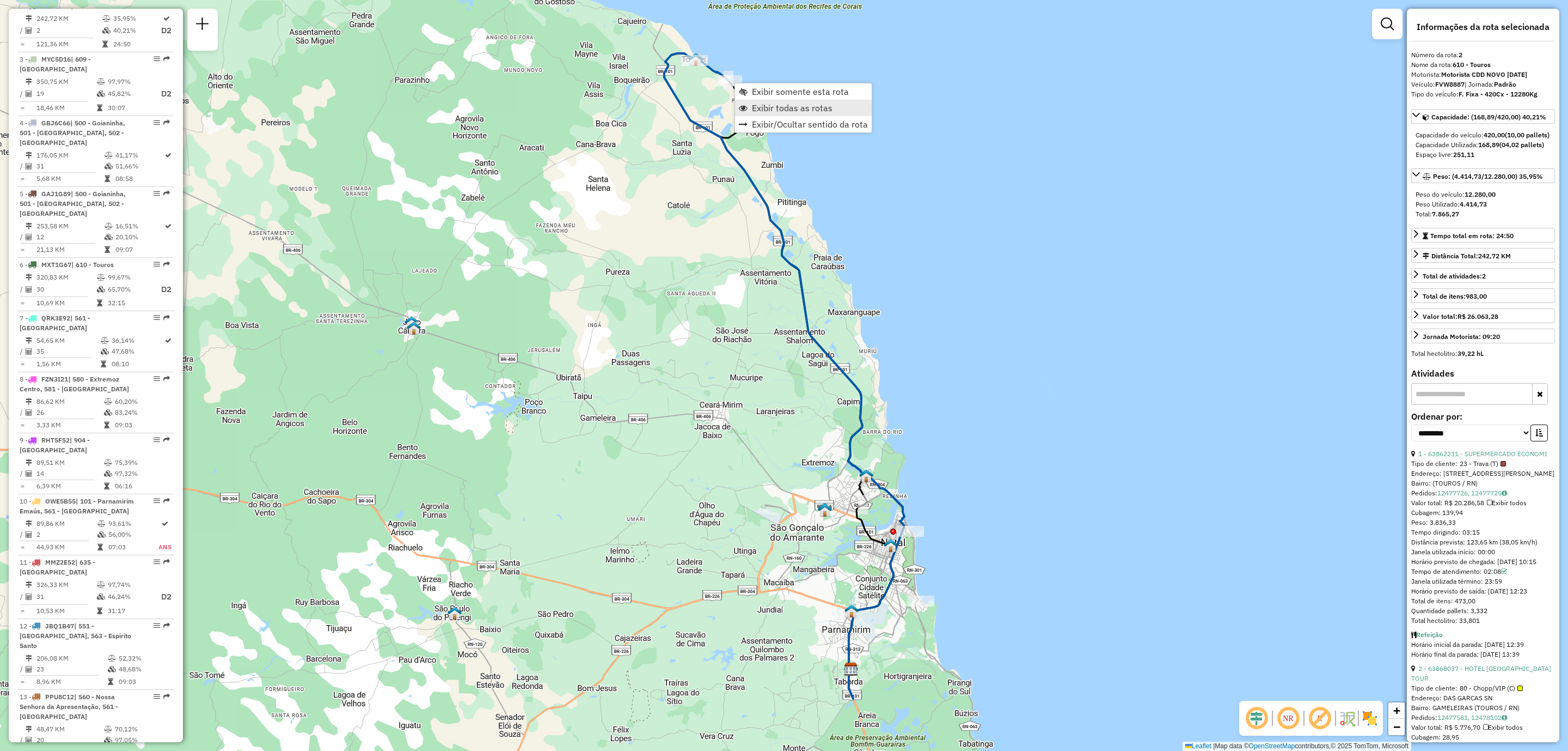
click at [814, 110] on span "Exibir todas as rotas" at bounding box center [792, 108] width 80 height 9
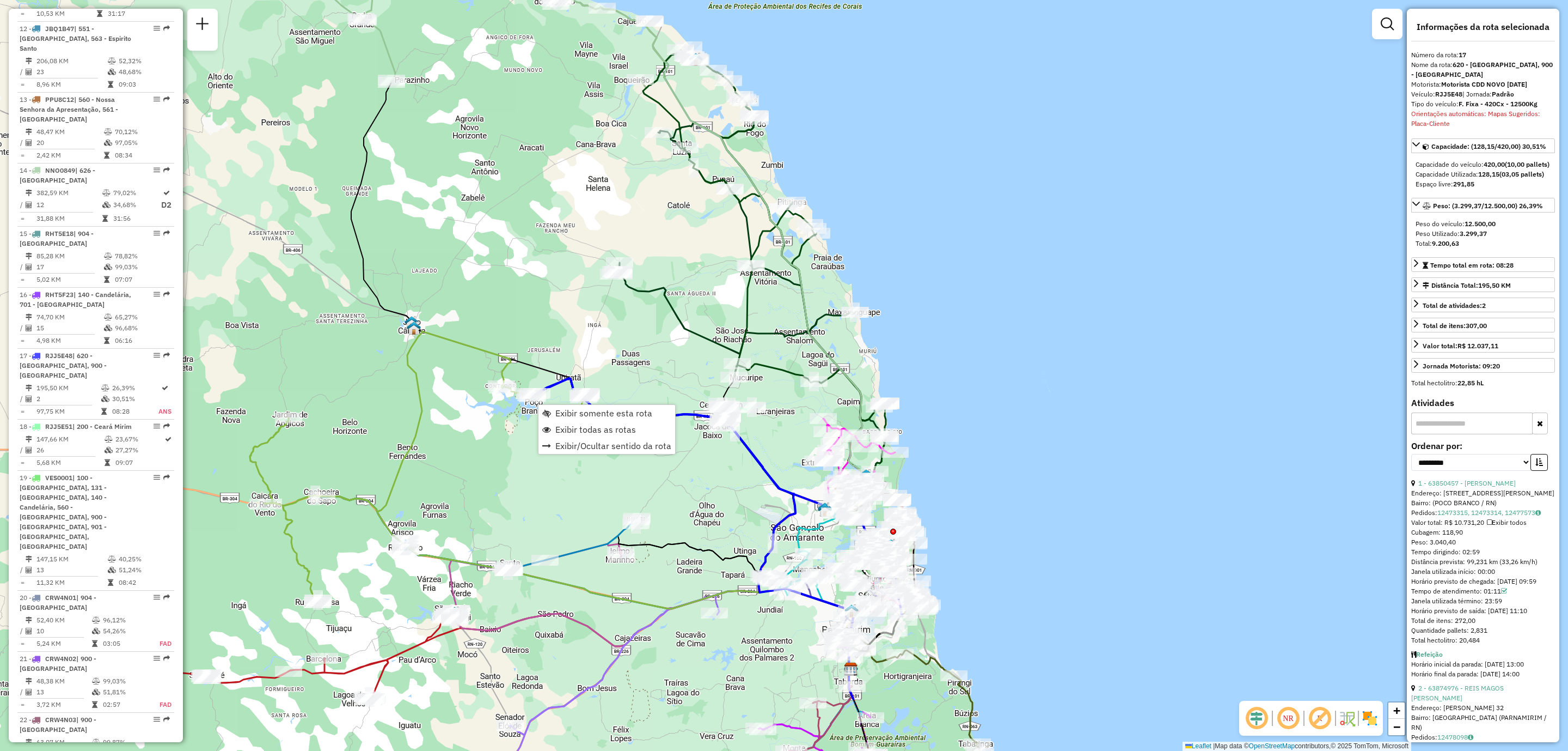
scroll to position [1456, 0]
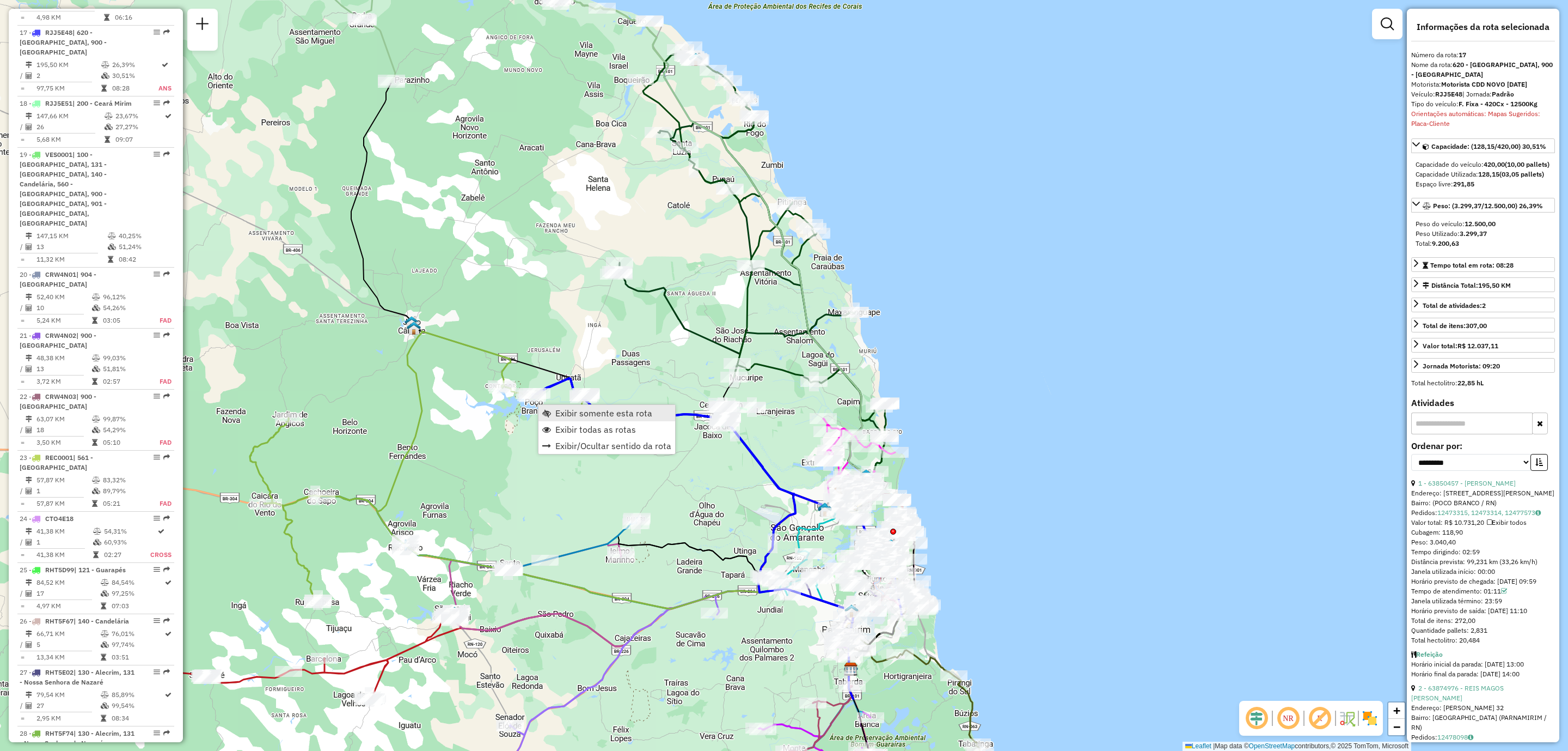
click at [630, 413] on span "Exibir somente esta rota" at bounding box center [603, 413] width 97 height 9
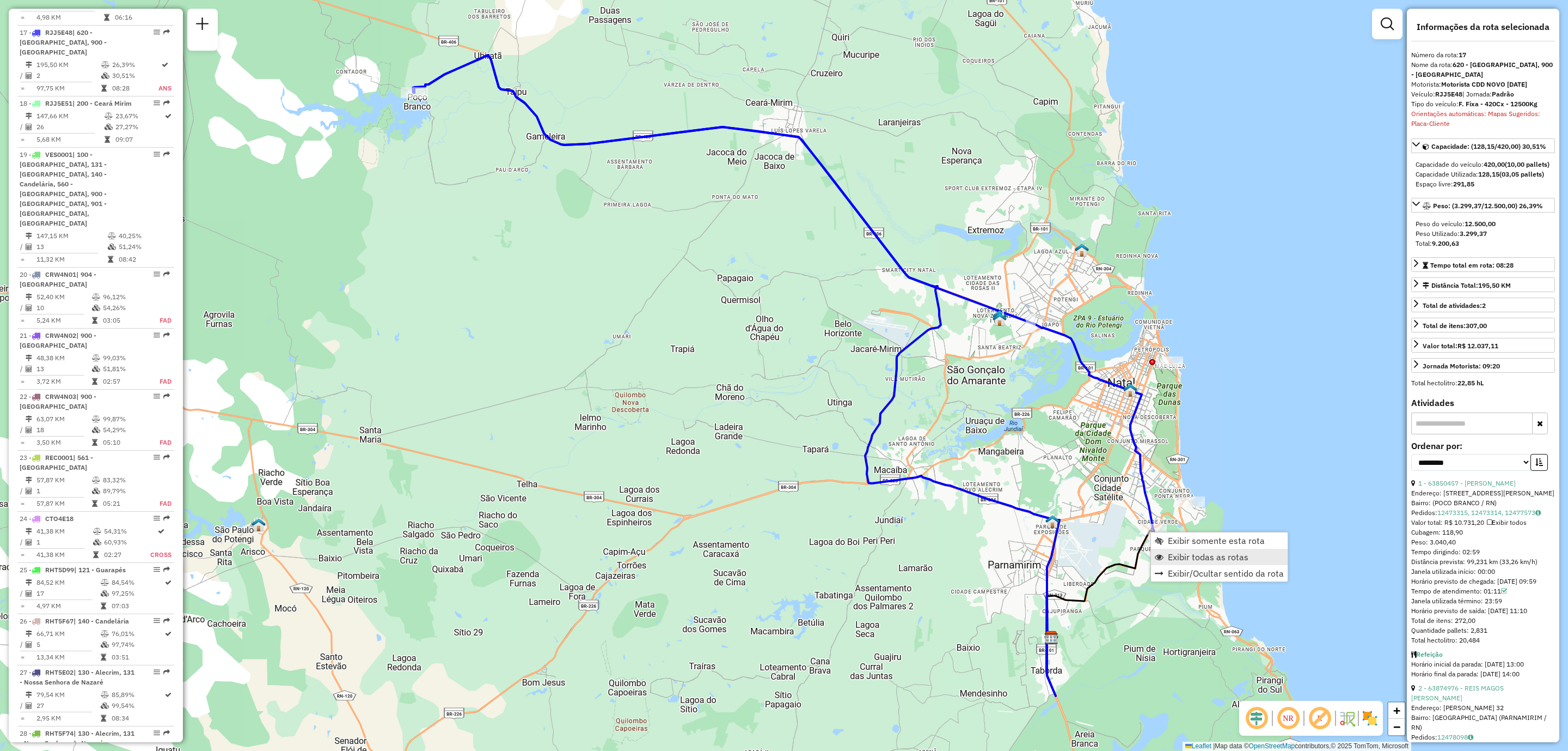
click at [1171, 557] on span "Exibir todas as rotas" at bounding box center [1208, 557] width 80 height 9
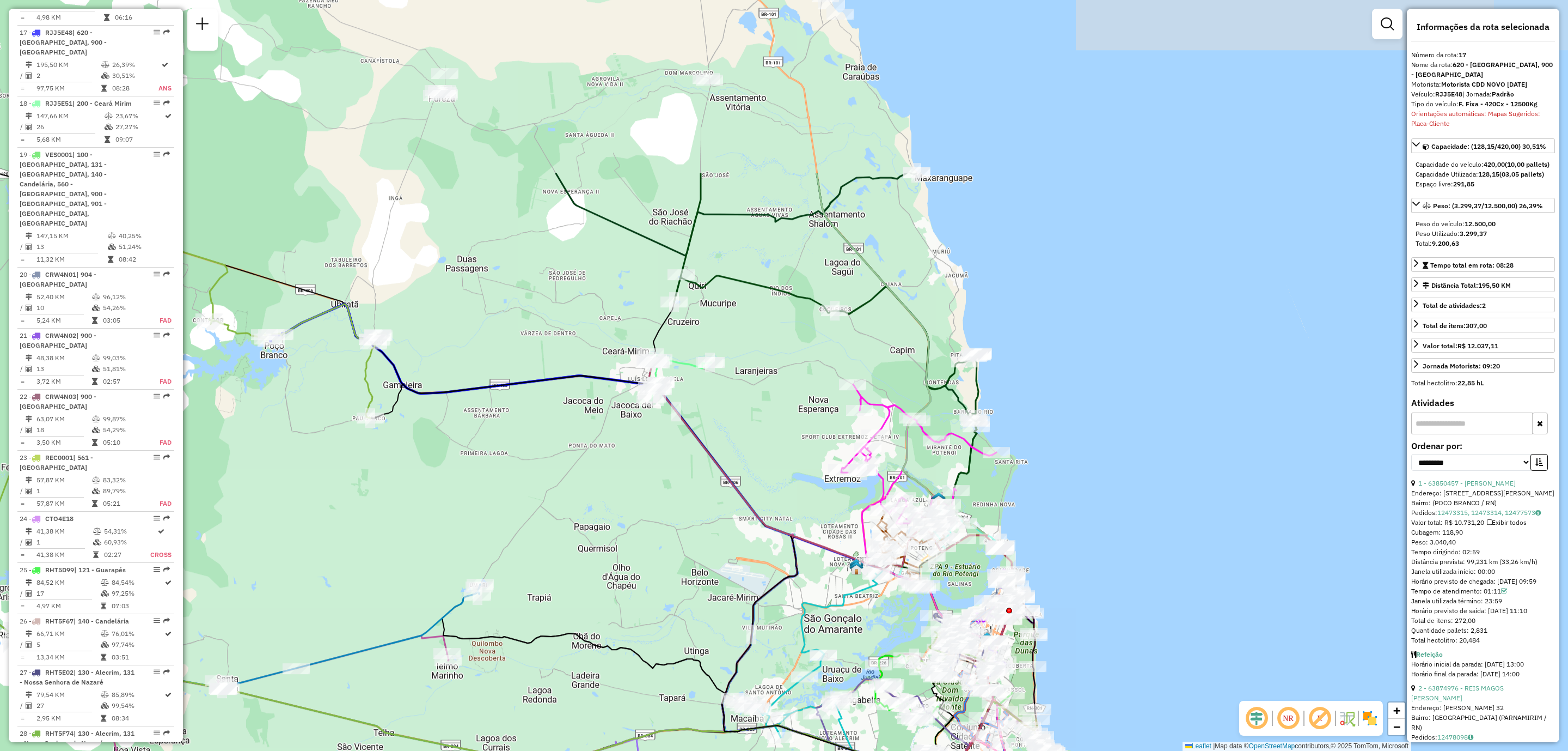
drag, startPoint x: 902, startPoint y: 135, endPoint x: 759, endPoint y: 385, distance: 288.0
click at [759, 385] on div "Janela de atendimento Grade de atendimento Capacidade Transportadoras Veículos …" at bounding box center [784, 375] width 1568 height 751
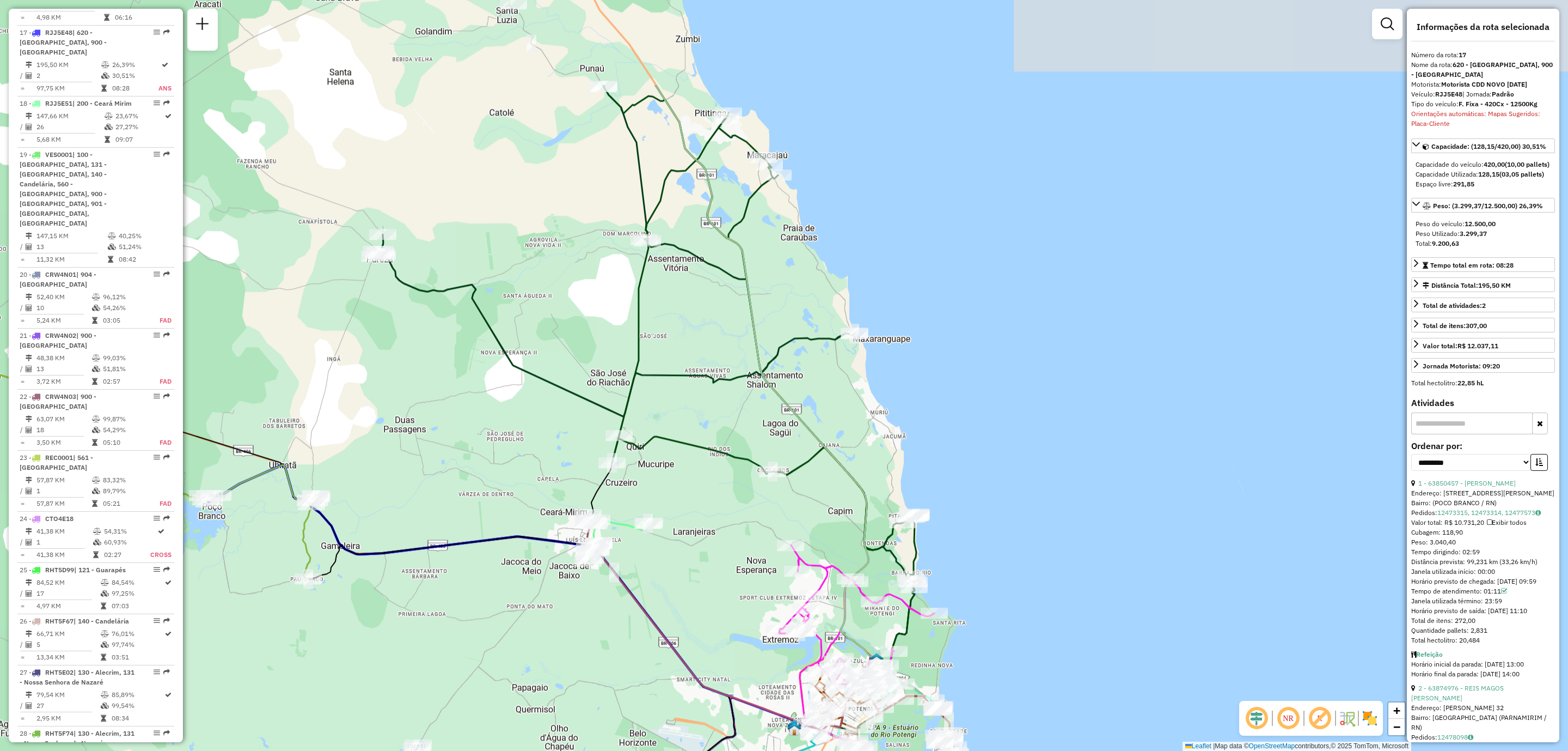
drag, startPoint x: 797, startPoint y: 216, endPoint x: 735, endPoint y: 376, distance: 171.6
click at [735, 376] on icon at bounding box center [644, 333] width 537 height 496
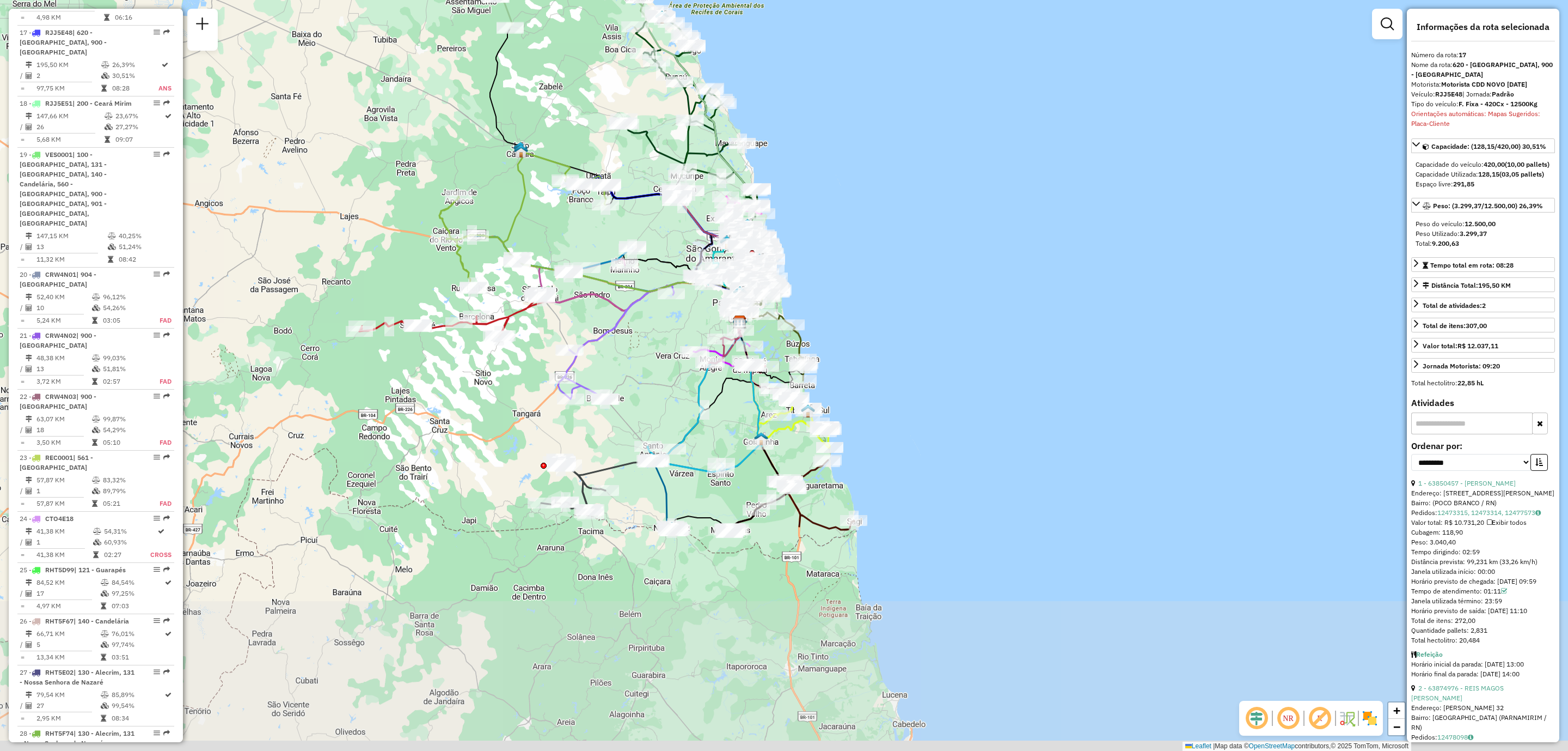
drag, startPoint x: 674, startPoint y: 589, endPoint x: 639, endPoint y: 315, distance: 276.2
click at [646, 331] on div "Janela de atendimento Grade de atendimento Capacidade Transportadoras Veículos …" at bounding box center [784, 375] width 1568 height 751
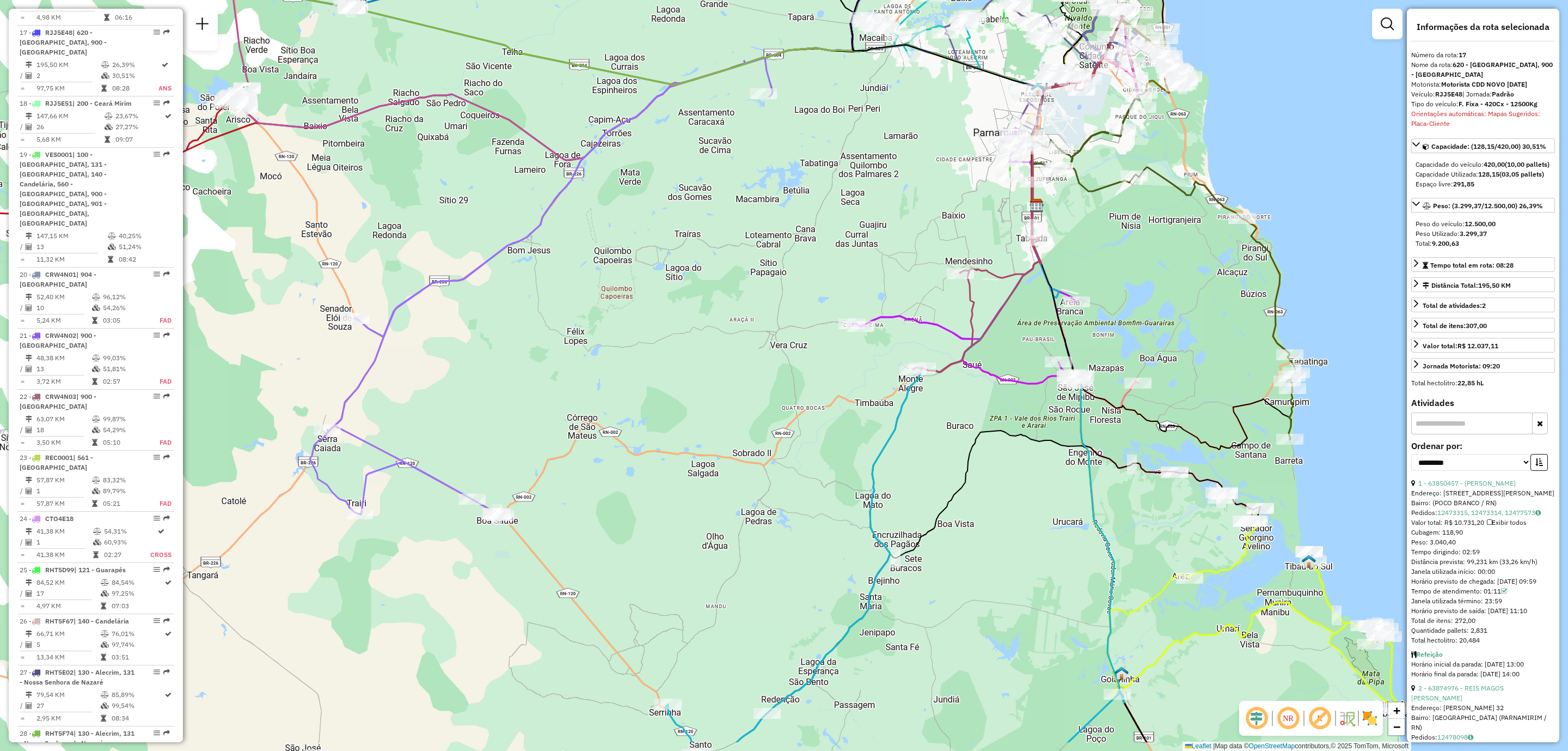
drag, startPoint x: 579, startPoint y: 654, endPoint x: 627, endPoint y: 569, distance: 97.6
click at [627, 569] on div "Janela de atendimento Grade de atendimento Capacidade Transportadoras Veículos …" at bounding box center [784, 375] width 1568 height 751
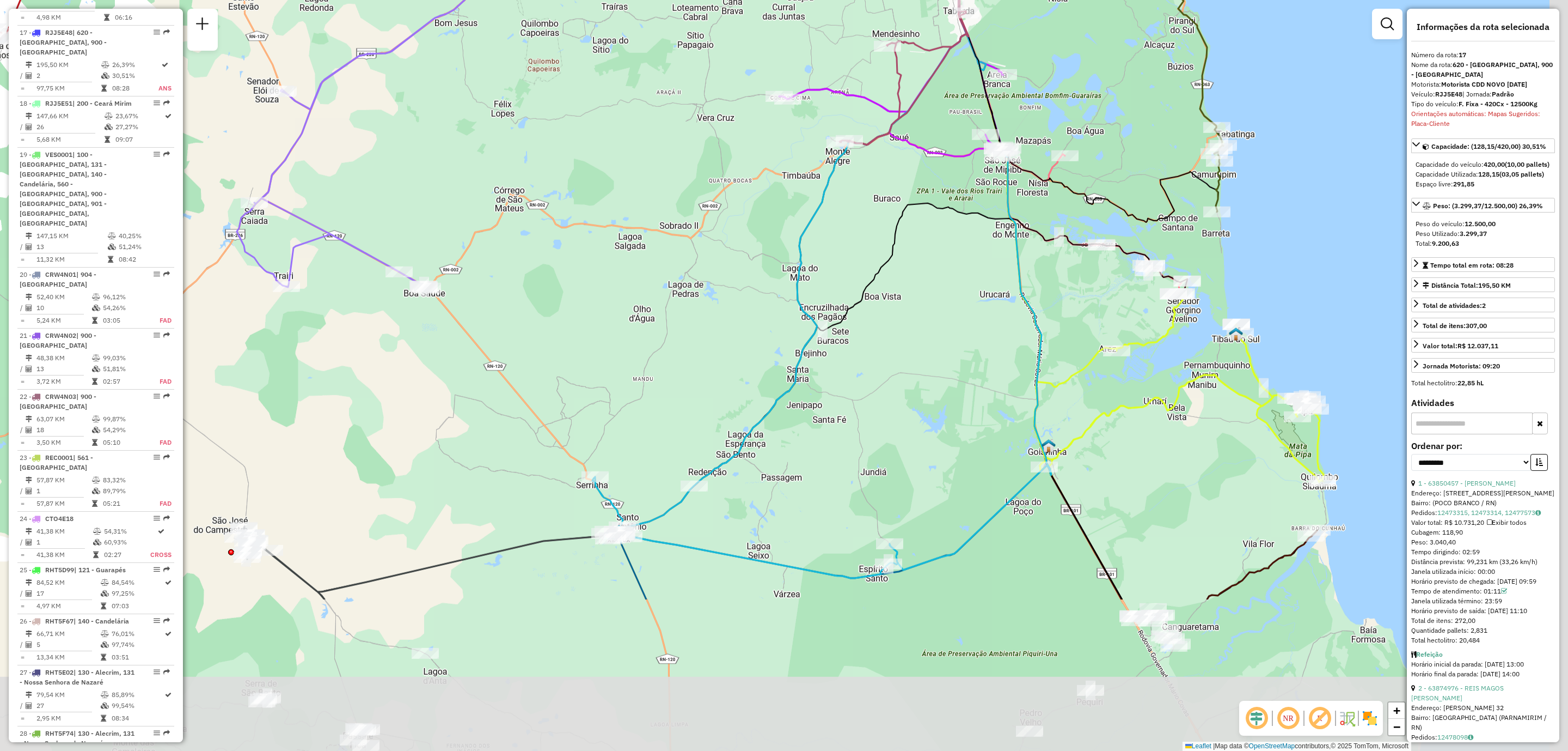
drag, startPoint x: 1010, startPoint y: 607, endPoint x: 889, endPoint y: 339, distance: 294.0
click at [905, 363] on div "Janela de atendimento Grade de atendimento Capacidade Transportadoras Veículos …" at bounding box center [784, 375] width 1568 height 751
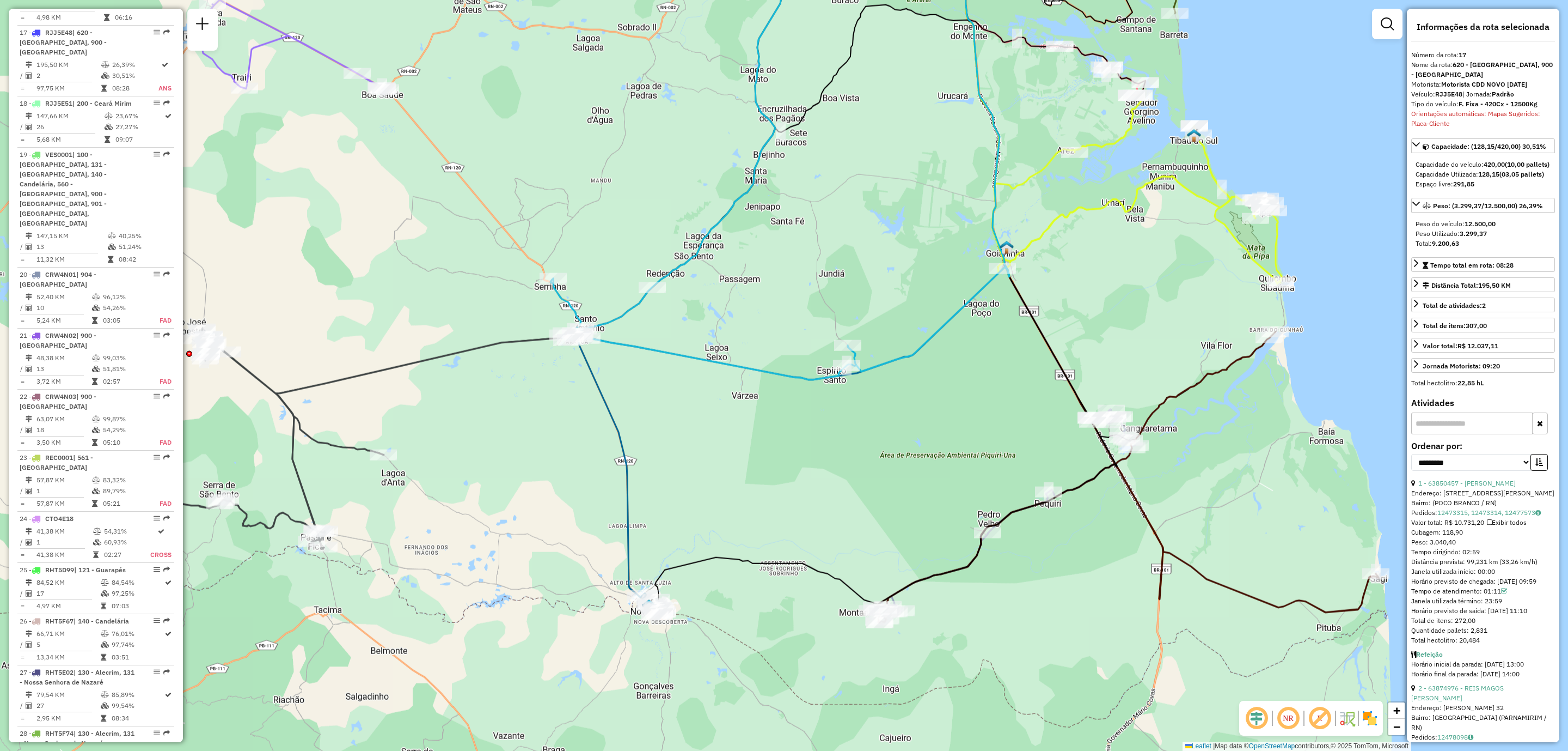
drag, startPoint x: 1000, startPoint y: 564, endPoint x: 974, endPoint y: 412, distance: 154.2
click at [974, 412] on div "Janela de atendimento Grade de atendimento Capacidade Transportadoras Veículos …" at bounding box center [784, 375] width 1568 height 751
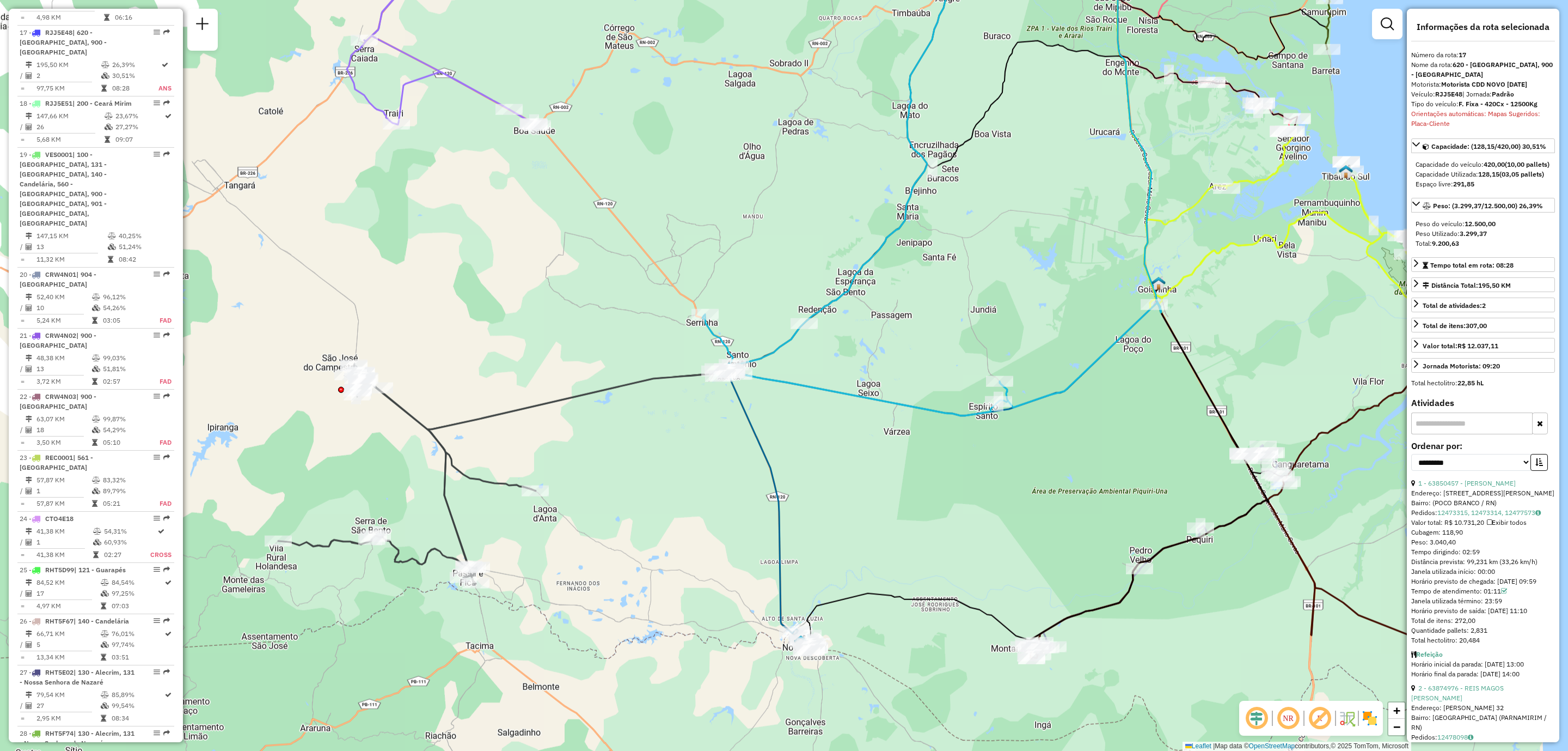
drag, startPoint x: 990, startPoint y: 479, endPoint x: 1142, endPoint y: 515, distance: 156.2
click at [1142, 515] on div "Janela de atendimento Grade de atendimento Capacidade Transportadoras Veículos …" at bounding box center [784, 375] width 1568 height 751
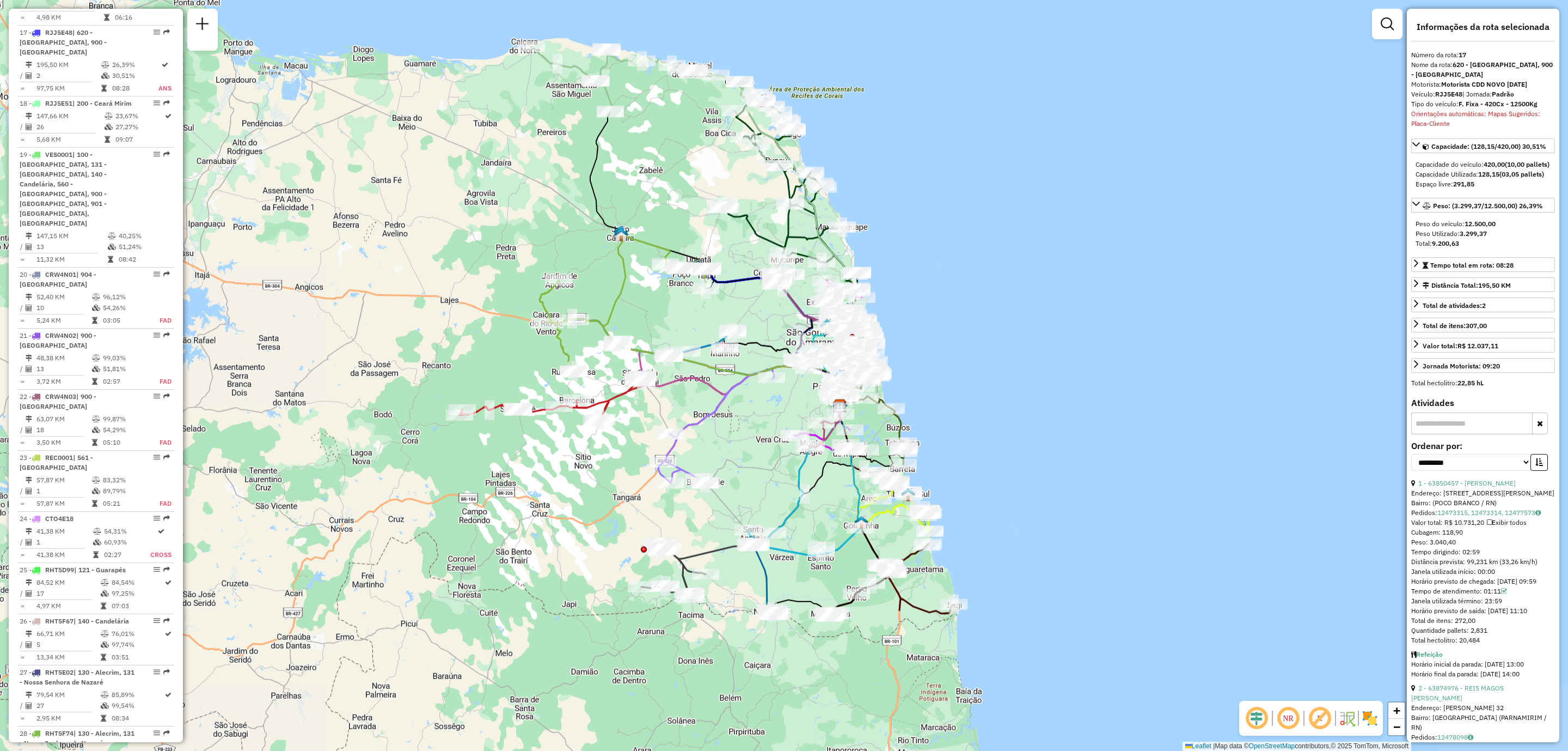
drag, startPoint x: 786, startPoint y: 114, endPoint x: 404, endPoint y: 10, distance: 395.9
click at [451, 58] on div "Janela de atendimento Grade de atendimento Capacidade Transportadoras Veículos …" at bounding box center [784, 375] width 1568 height 751
